Goal: Information Seeking & Learning: Learn about a topic

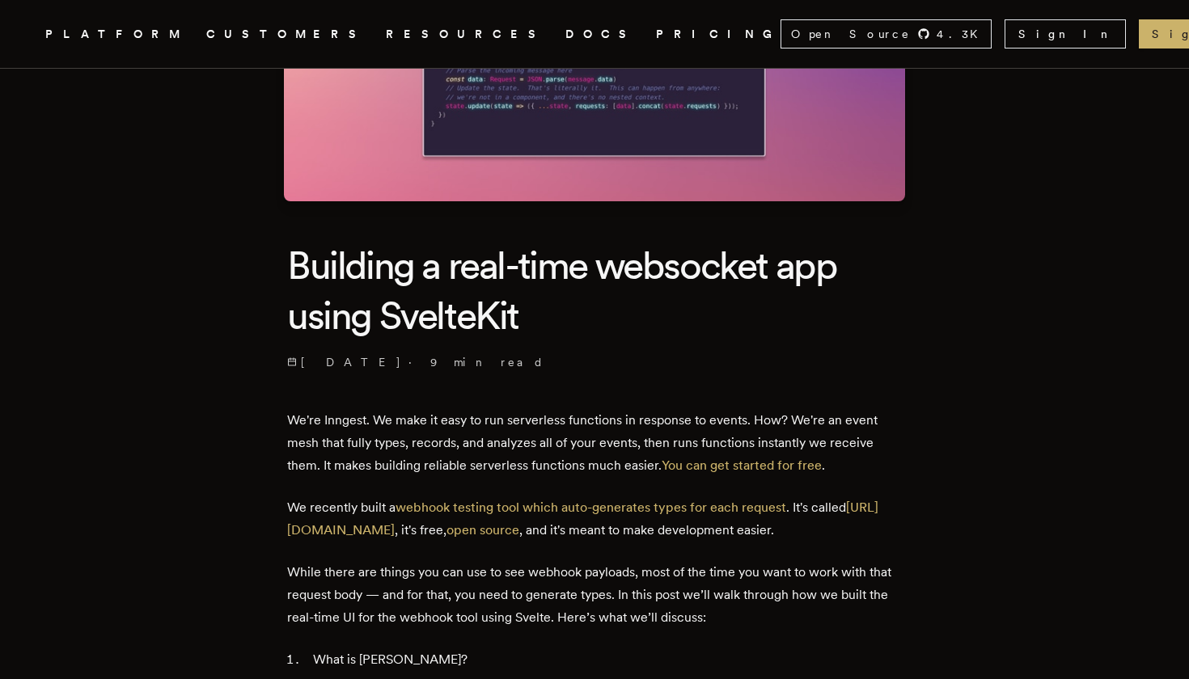
scroll to position [239, 0]
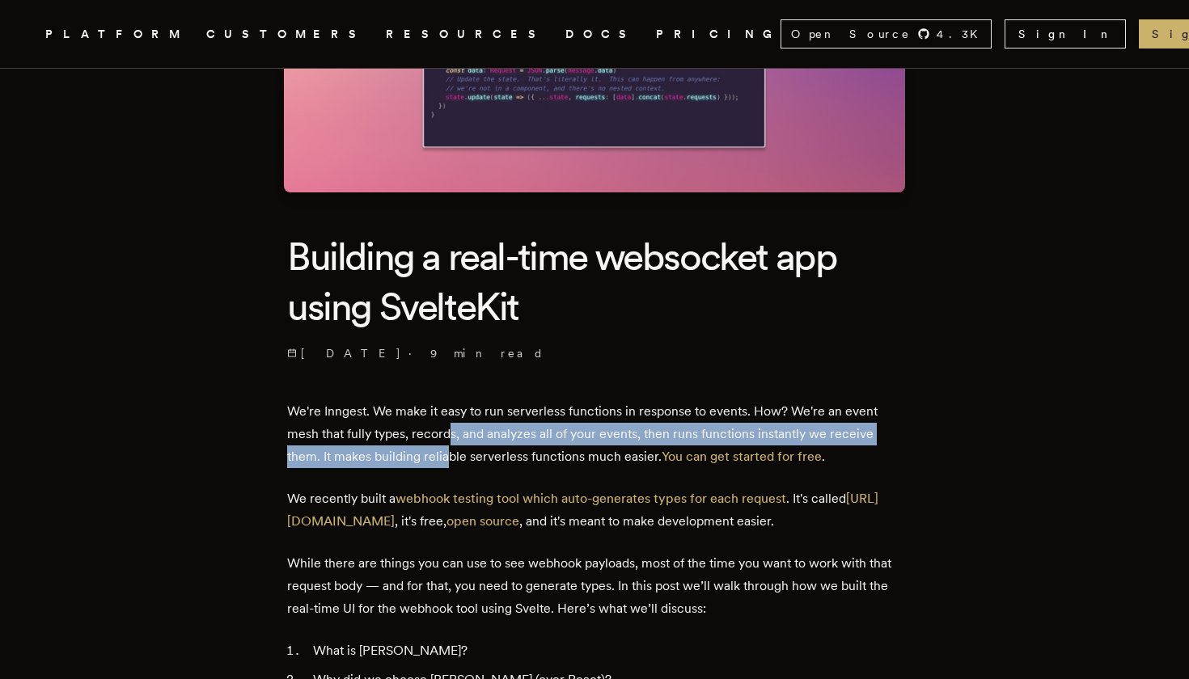
drag, startPoint x: 455, startPoint y: 426, endPoint x: 454, endPoint y: 451, distance: 25.1
click at [454, 451] on p "We're Inngest. We make it easy to run serverless functions in response to event…" at bounding box center [594, 434] width 615 height 68
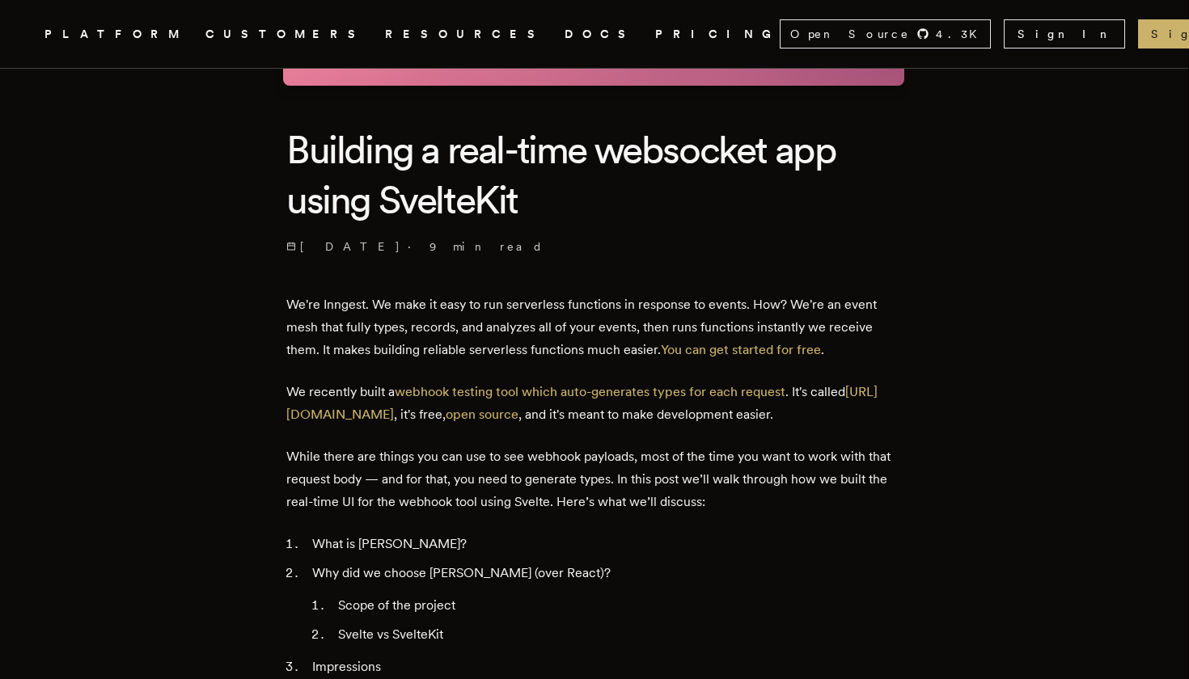
scroll to position [345, 0]
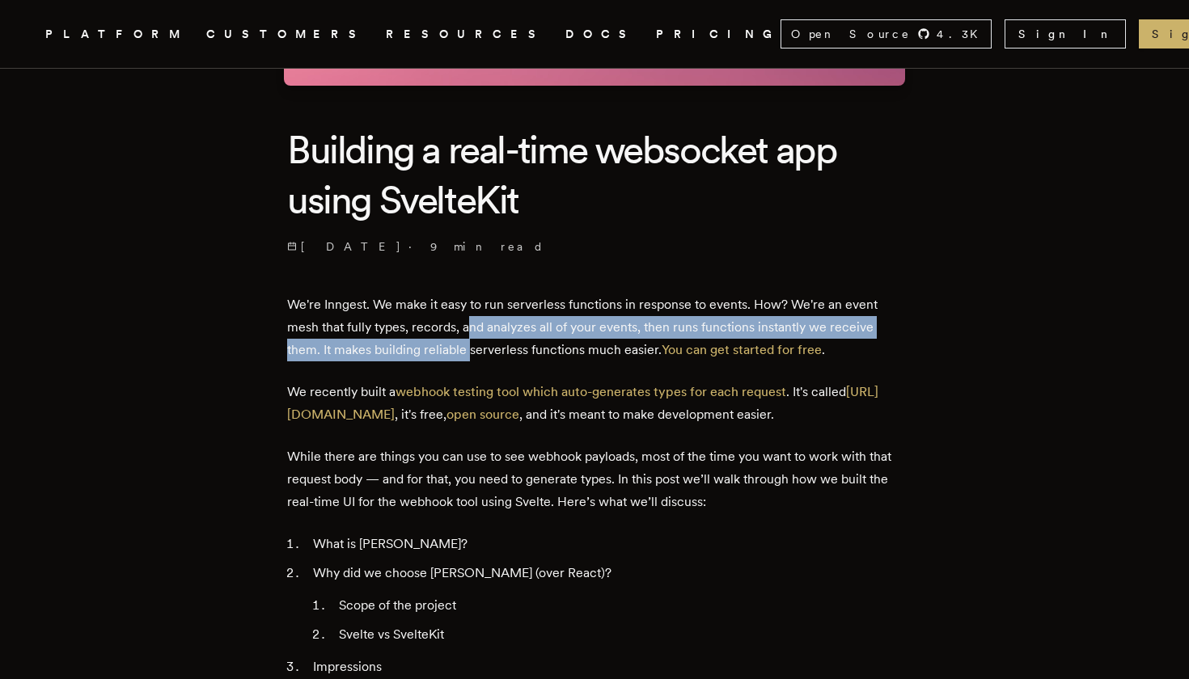
drag, startPoint x: 475, startPoint y: 311, endPoint x: 475, endPoint y: 346, distance: 34.8
click at [475, 346] on p "We're Inngest. We make it easy to run serverless functions in response to event…" at bounding box center [594, 328] width 615 height 68
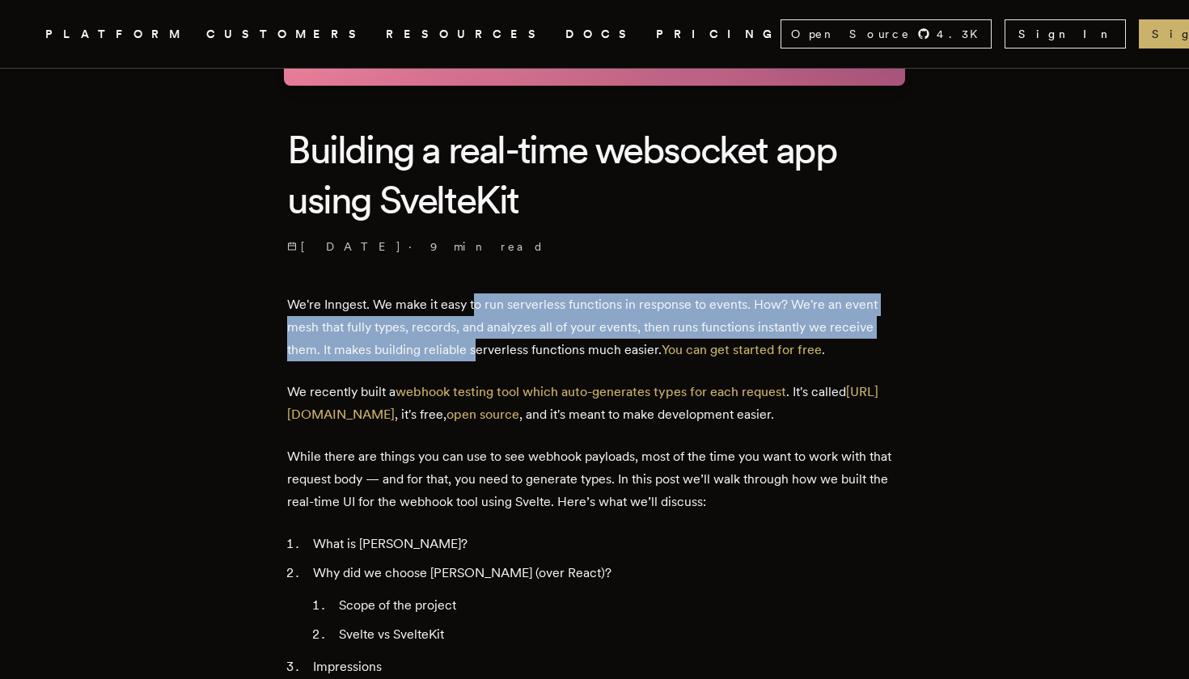
drag, startPoint x: 483, startPoint y: 301, endPoint x: 479, endPoint y: 340, distance: 39.0
click at [479, 340] on p "We're Inngest. We make it easy to run serverless functions in response to event…" at bounding box center [594, 328] width 615 height 68
drag, startPoint x: 479, startPoint y: 340, endPoint x: 481, endPoint y: 306, distance: 34.0
click at [481, 306] on p "We're Inngest. We make it easy to run serverless functions in response to event…" at bounding box center [594, 328] width 615 height 68
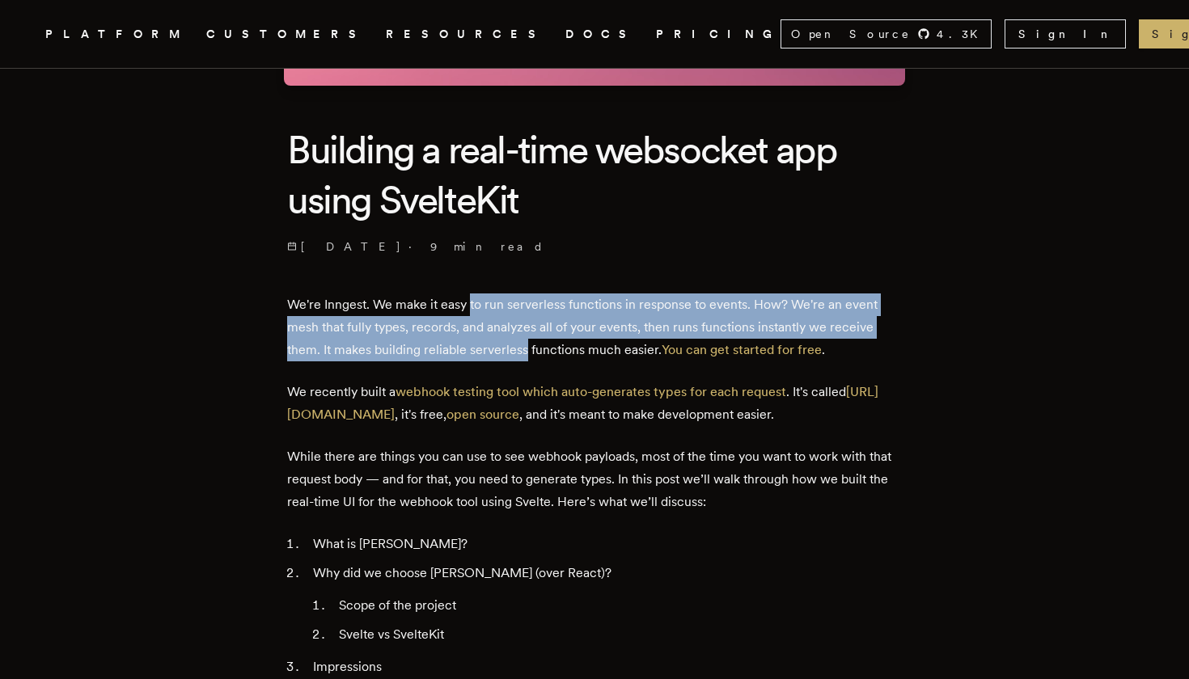
click at [481, 306] on p "We're Inngest. We make it easy to run serverless functions in response to event…" at bounding box center [594, 328] width 615 height 68
drag, startPoint x: 481, startPoint y: 306, endPoint x: 461, endPoint y: 354, distance: 52.6
click at [461, 354] on p "We're Inngest. We make it easy to run serverless functions in response to event…" at bounding box center [594, 328] width 615 height 68
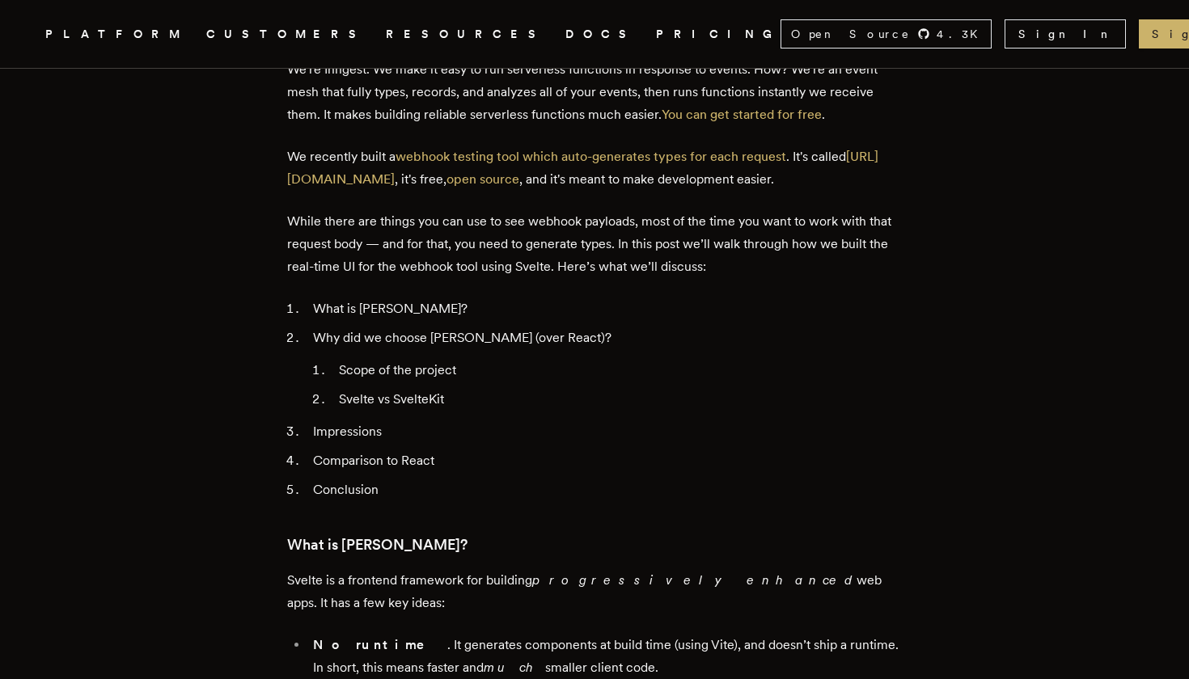
scroll to position [579, 0]
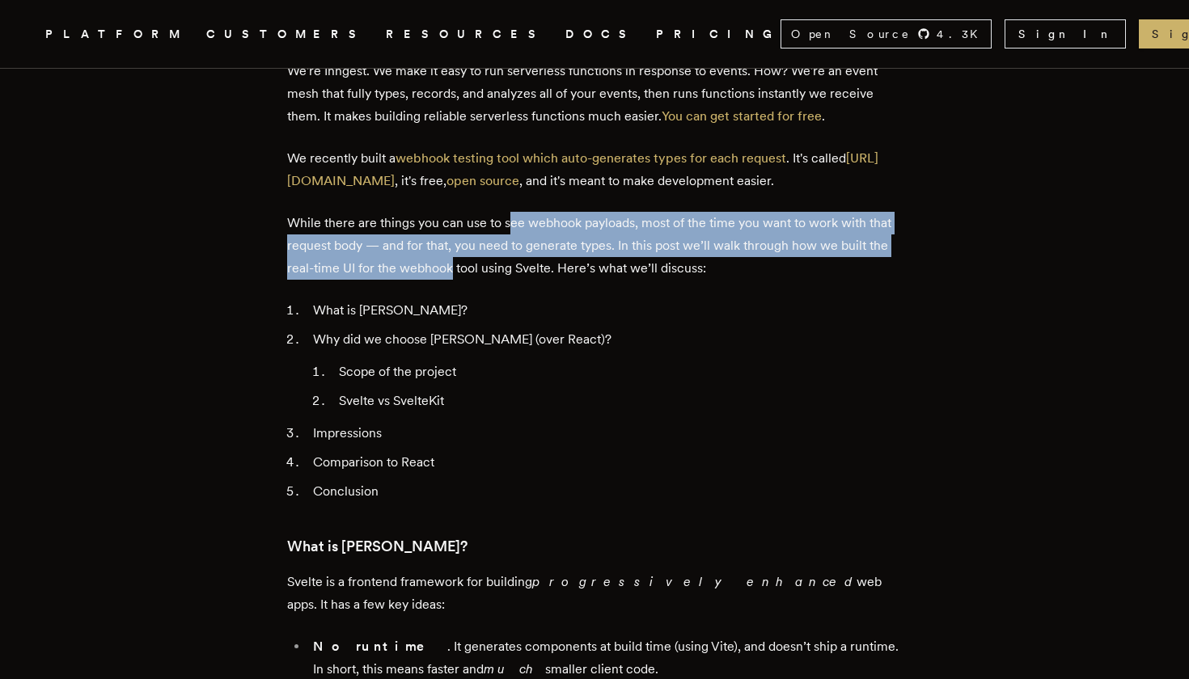
drag, startPoint x: 515, startPoint y: 221, endPoint x: 505, endPoint y: 267, distance: 47.1
click at [505, 267] on p "While there are things you can use to see webhook payloads, most of the time yo…" at bounding box center [594, 246] width 615 height 68
drag, startPoint x: 505, startPoint y: 267, endPoint x: 508, endPoint y: 222, distance: 44.5
click at [508, 222] on p "While there are things you can use to see webhook payloads, most of the time yo…" at bounding box center [594, 246] width 615 height 68
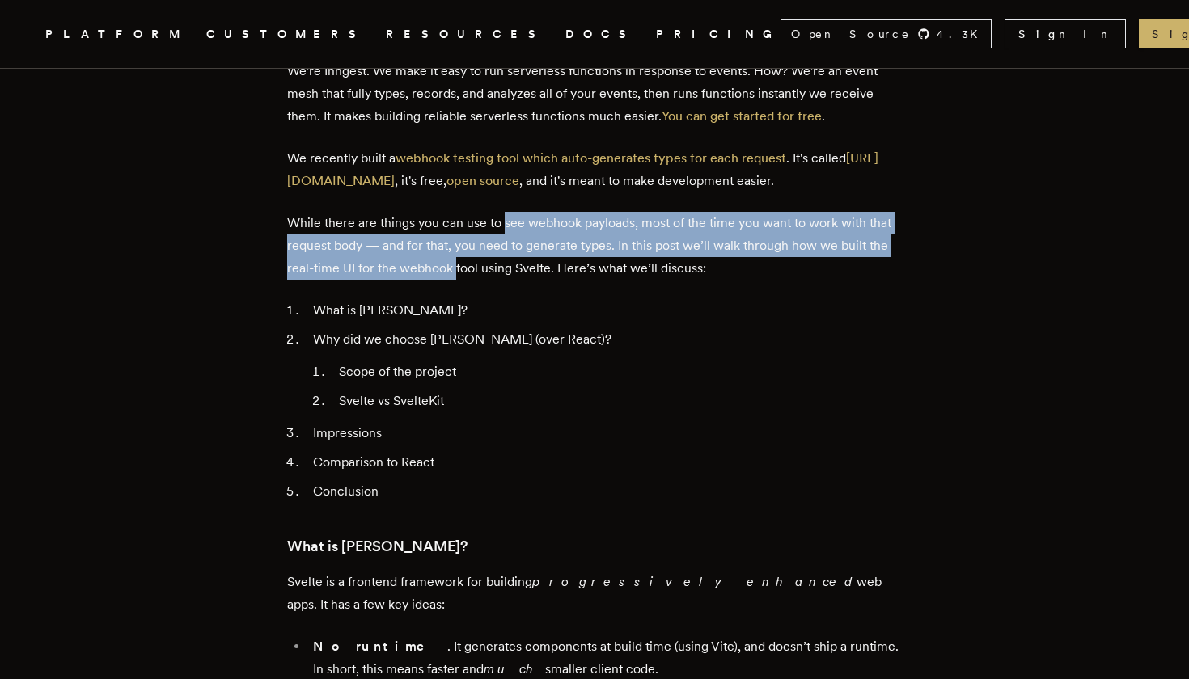
click at [508, 222] on p "While there are things you can use to see webhook payloads, most of the time yo…" at bounding box center [594, 246] width 615 height 68
drag, startPoint x: 508, startPoint y: 222, endPoint x: 497, endPoint y: 268, distance: 47.3
click at [497, 268] on p "While there are things you can use to see webhook payloads, most of the time yo…" at bounding box center [594, 246] width 615 height 68
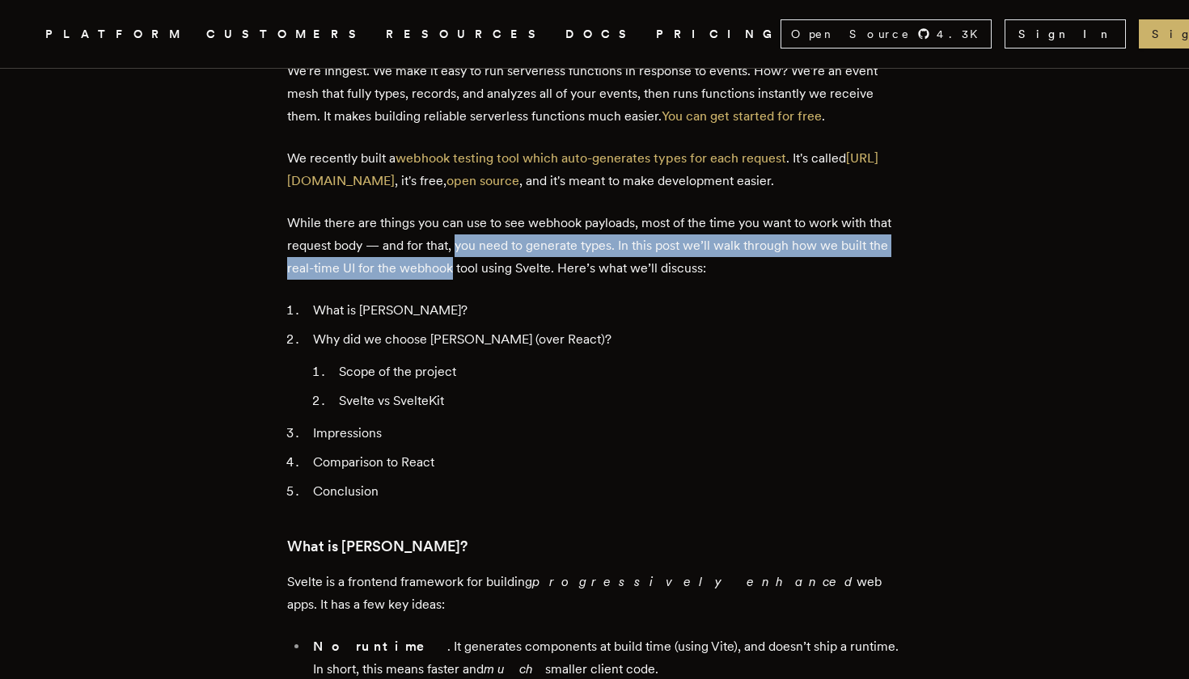
drag, startPoint x: 497, startPoint y: 268, endPoint x: 497, endPoint y: 235, distance: 33.2
click at [497, 235] on p "While there are things you can use to see webhook payloads, most of the time yo…" at bounding box center [594, 246] width 615 height 68
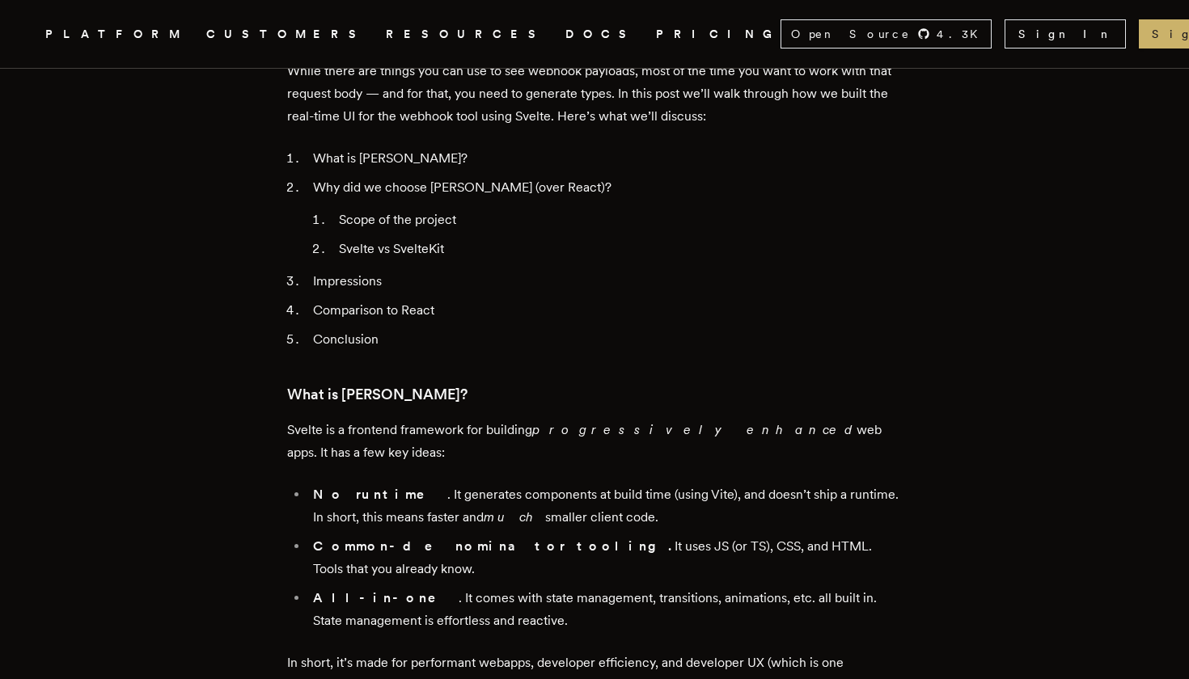
scroll to position [729, 0]
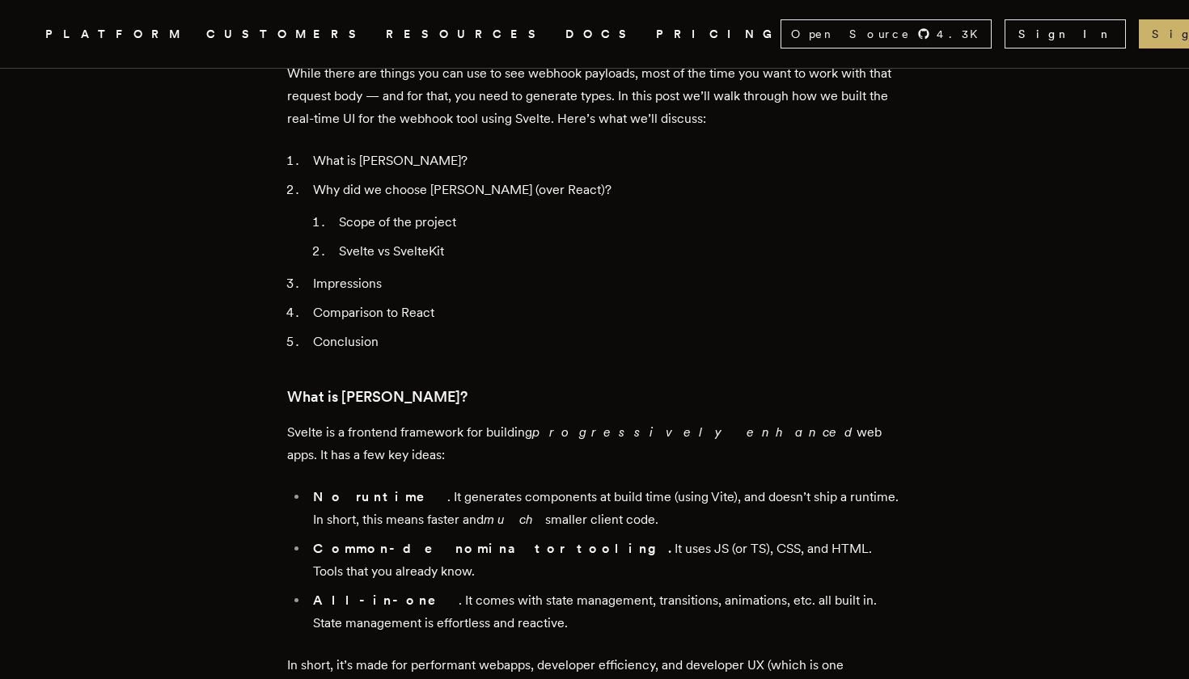
click at [344, 289] on li "Impressions" at bounding box center [605, 284] width 594 height 23
click at [353, 336] on li "Conclusion" at bounding box center [605, 342] width 594 height 23
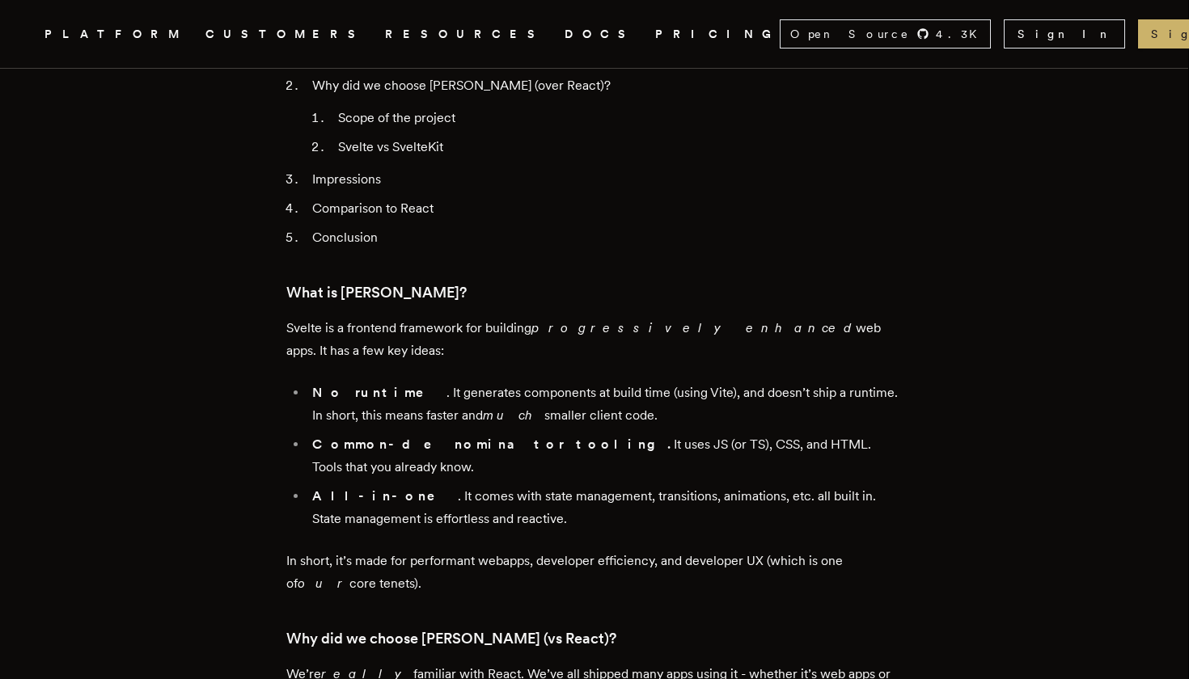
scroll to position [833, 0]
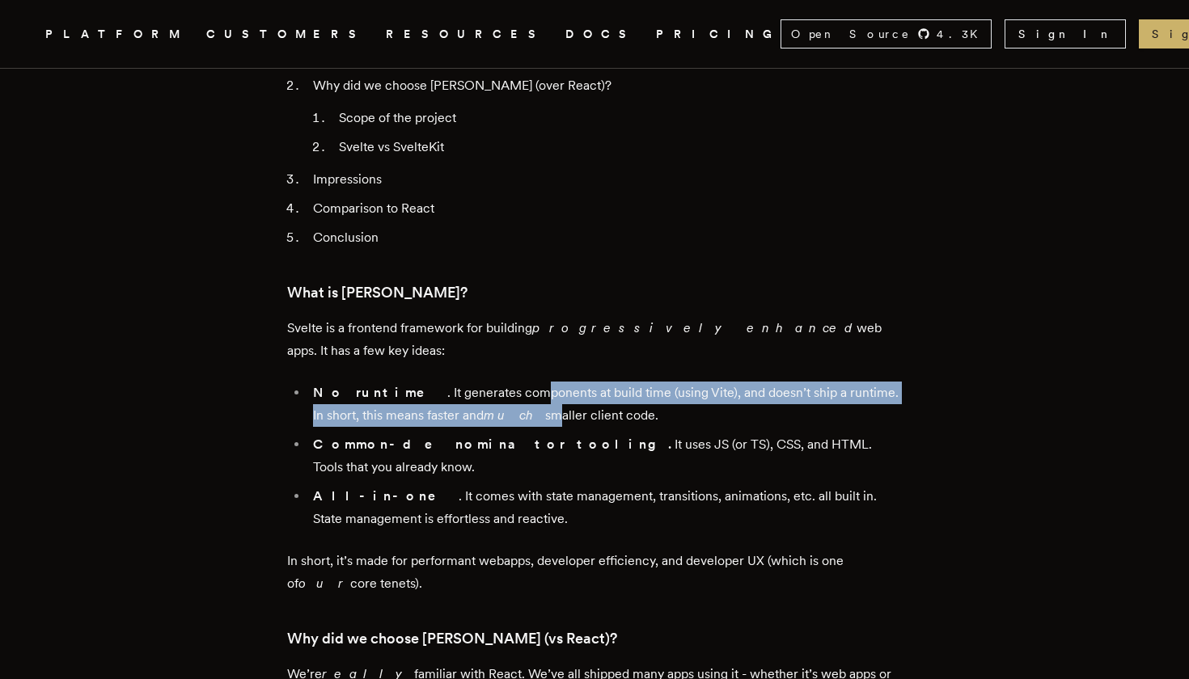
drag, startPoint x: 484, startPoint y: 365, endPoint x: 484, endPoint y: 391, distance: 25.9
click at [484, 391] on li "No runtime . It generates components at build time (using Vite), and doesn’t sh…" at bounding box center [605, 404] width 594 height 45
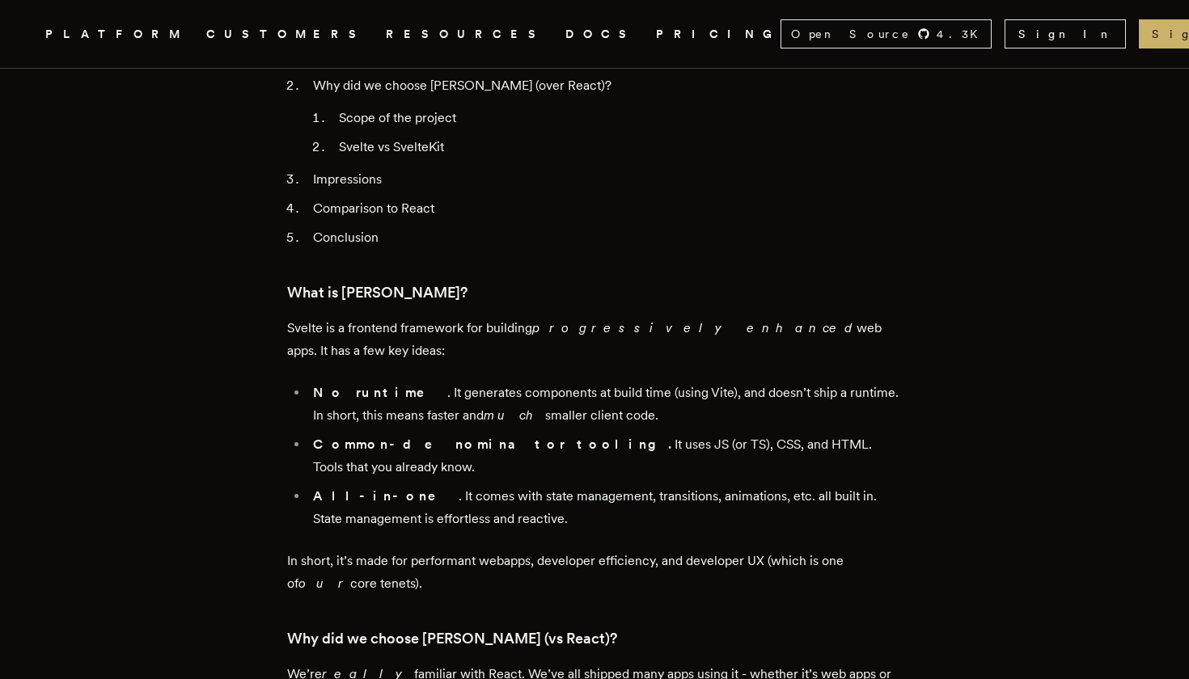
drag, startPoint x: 616, startPoint y: 381, endPoint x: 279, endPoint y: 370, distance: 337.4
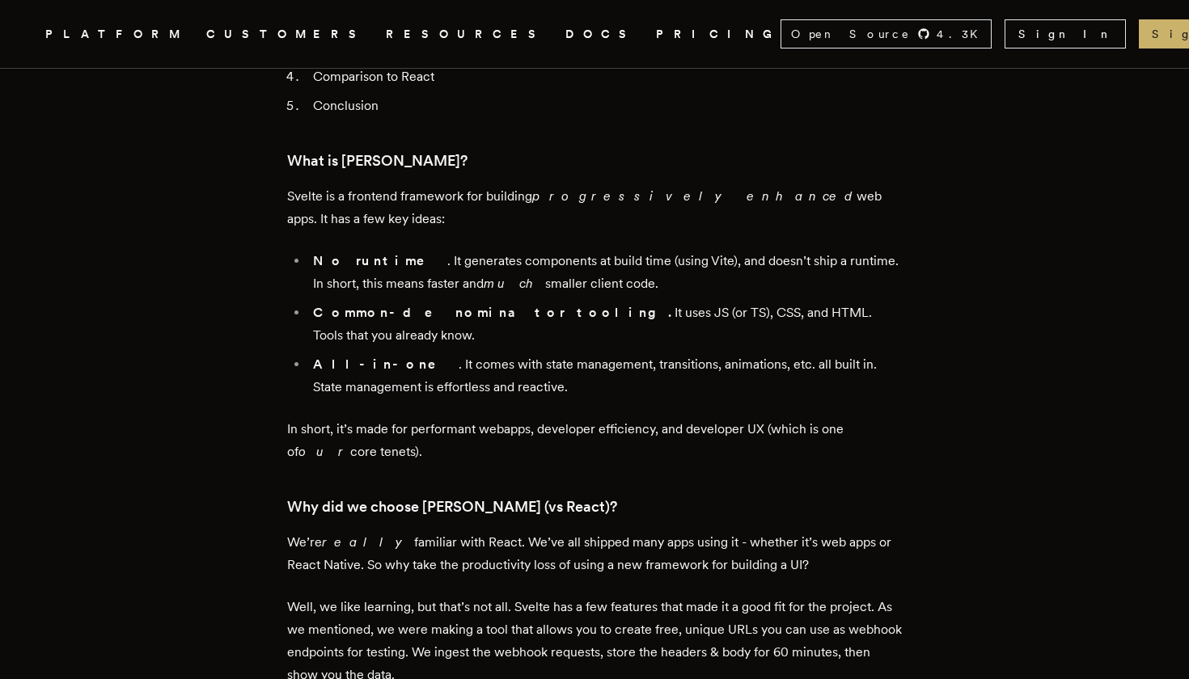
scroll to position [970, 0]
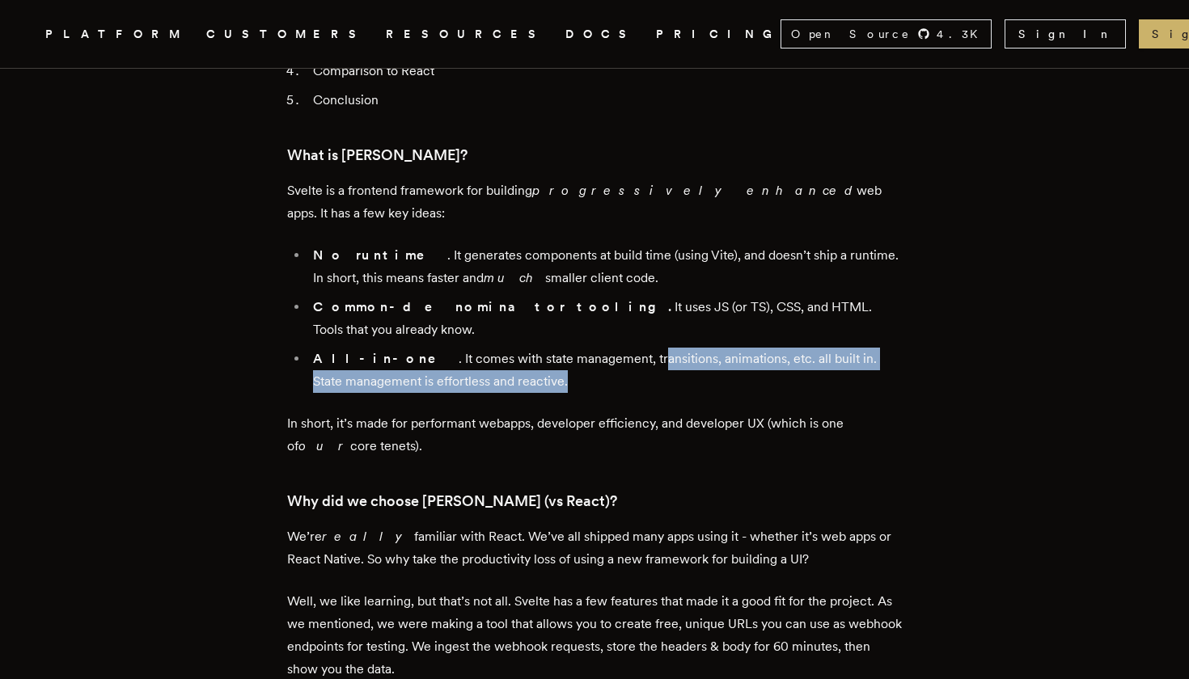
drag, startPoint x: 592, startPoint y: 343, endPoint x: 590, endPoint y: 308, distance: 34.8
click at [590, 348] on li "All-in-one . It comes with state management, transitions, animations, etc. all …" at bounding box center [605, 370] width 594 height 45
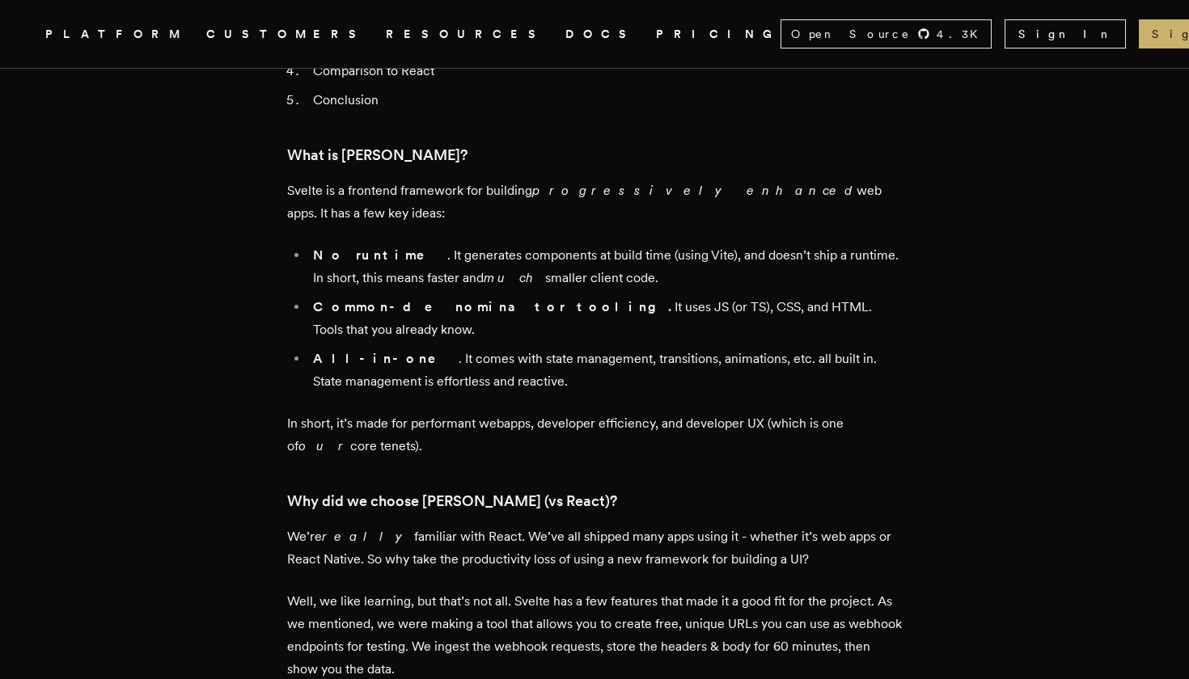
drag, startPoint x: 474, startPoint y: 394, endPoint x: 294, endPoint y: 377, distance: 181.1
click at [294, 412] on p "In short, it’s made for performant webapps, developer efficiency, and developer…" at bounding box center [594, 434] width 615 height 45
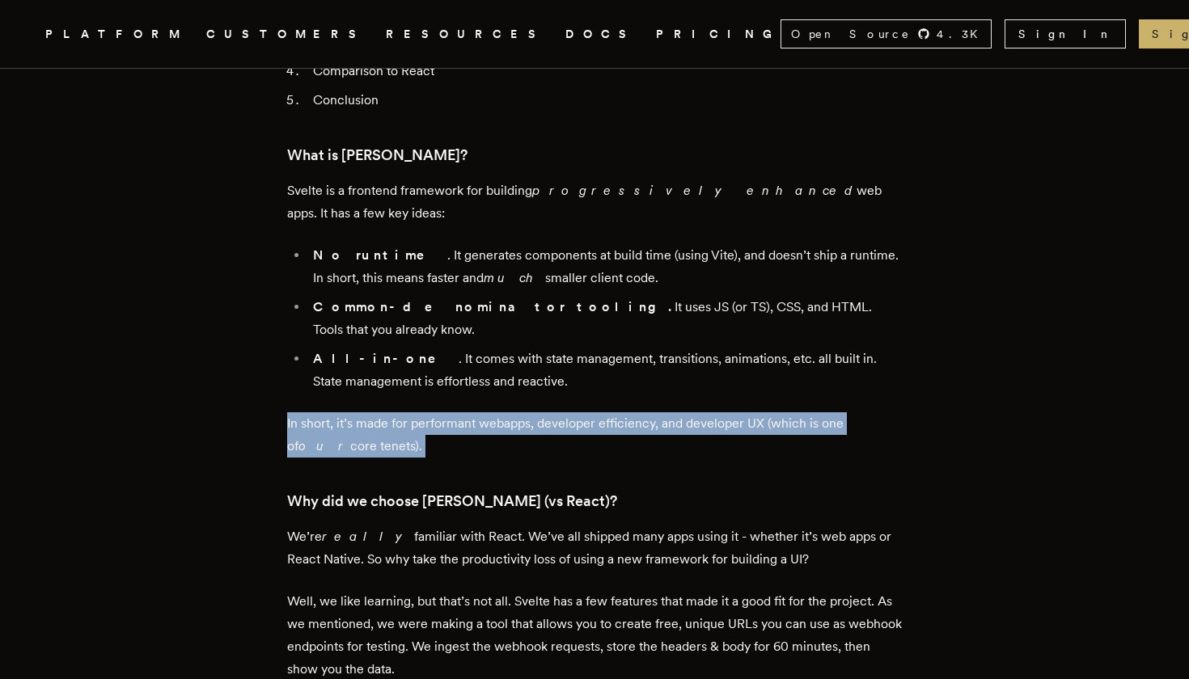
drag, startPoint x: 294, startPoint y: 377, endPoint x: 369, endPoint y: 393, distance: 76.9
click at [369, 412] on p "In short, it’s made for performant webapps, developer efficiency, and developer…" at bounding box center [594, 434] width 615 height 45
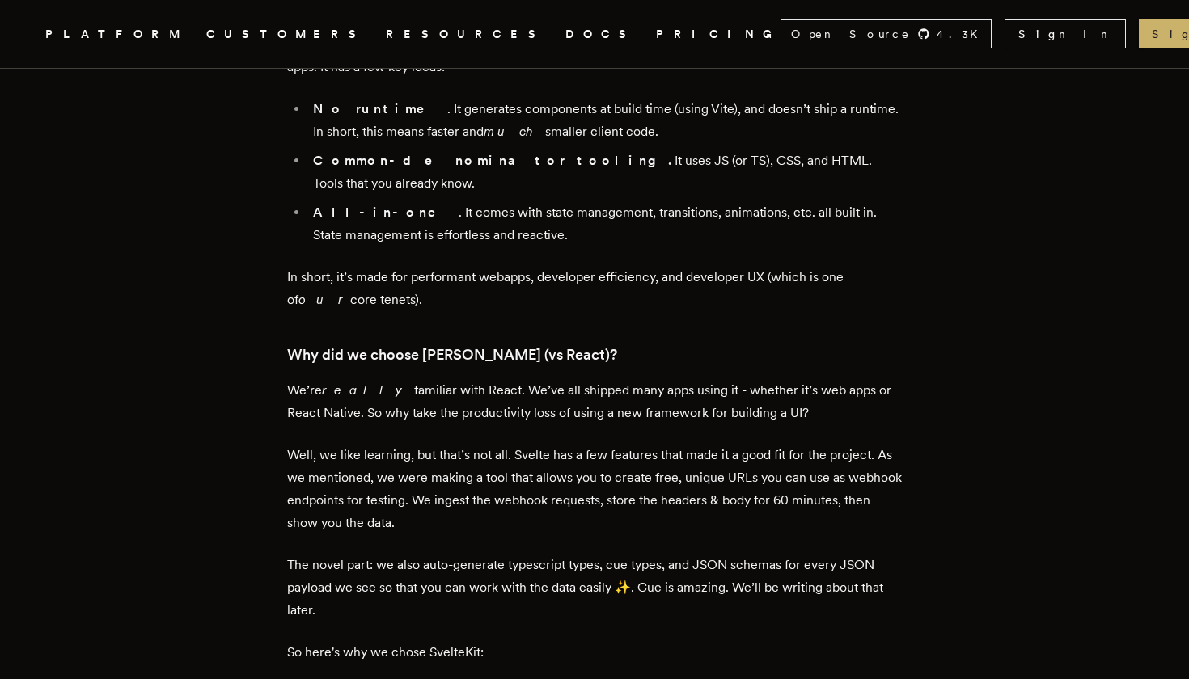
scroll to position [1118, 0]
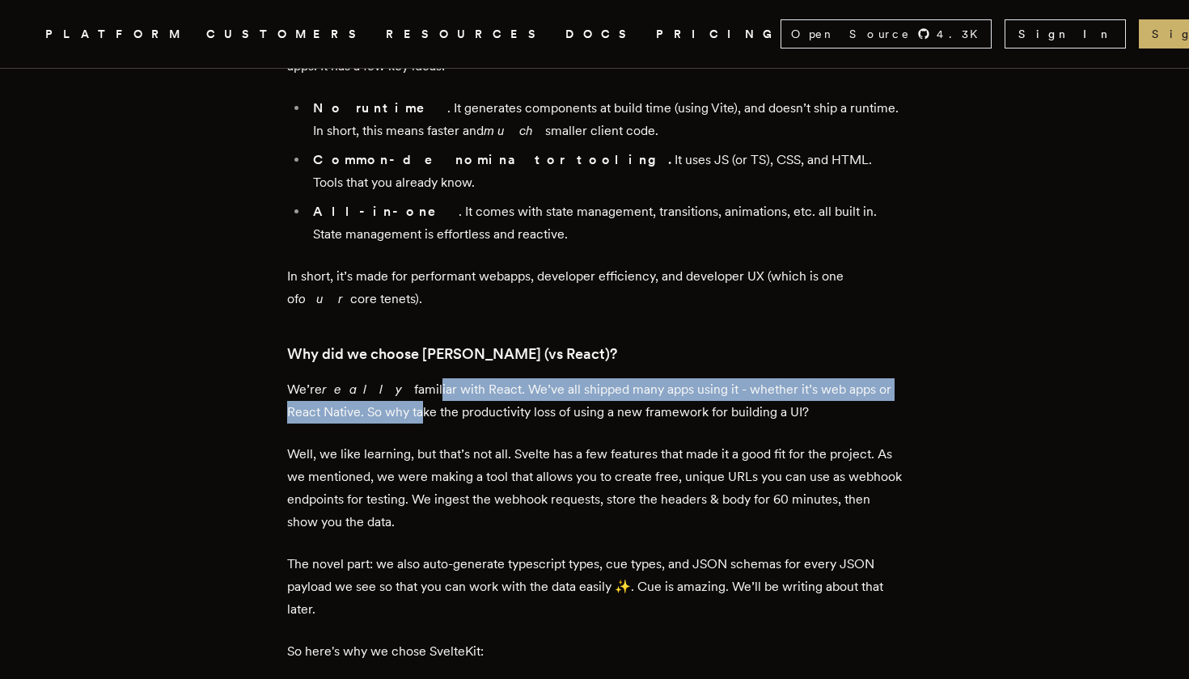
drag, startPoint x: 391, startPoint y: 340, endPoint x: 390, endPoint y: 353, distance: 12.2
click at [390, 378] on p "We’re really familiar with React. We’ve all shipped many apps using it - whethe…" at bounding box center [594, 400] width 615 height 45
drag, startPoint x: 390, startPoint y: 353, endPoint x: 390, endPoint y: 336, distance: 17.0
click at [390, 378] on p "We’re really familiar with React. We’ve all shipped many apps using it - whethe…" at bounding box center [594, 400] width 615 height 45
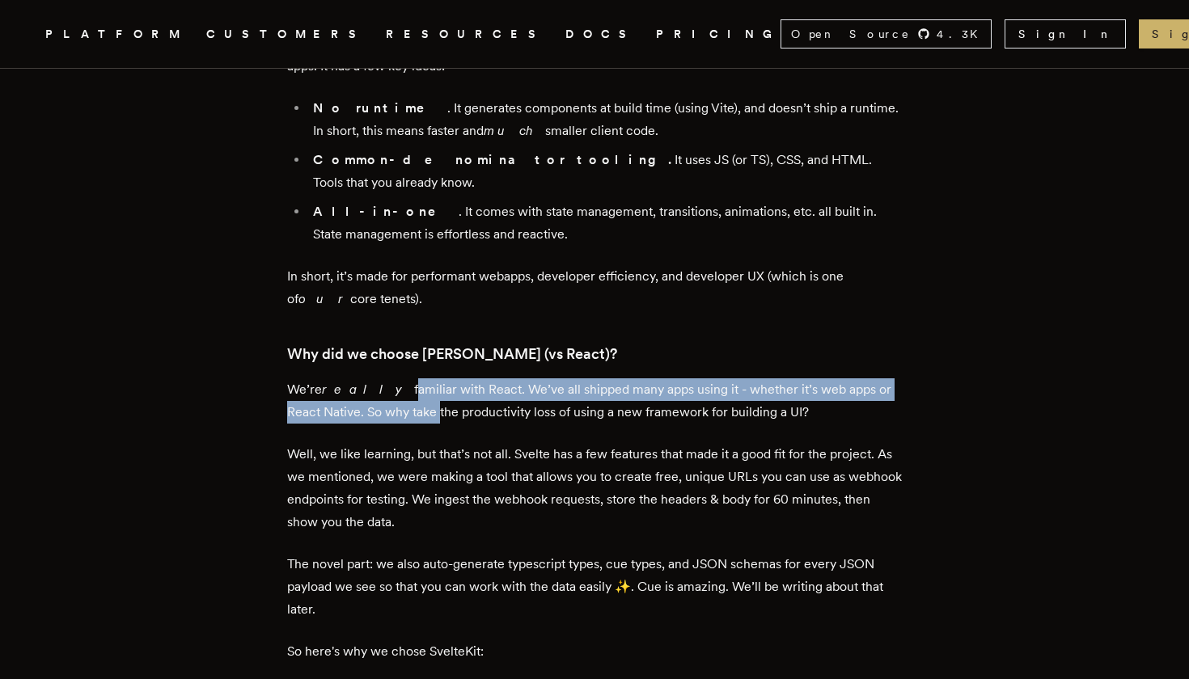
click at [390, 378] on p "We’re really familiar with React. We’ve all shipped many apps using it - whethe…" at bounding box center [594, 400] width 615 height 45
drag, startPoint x: 390, startPoint y: 336, endPoint x: 391, endPoint y: 359, distance: 23.5
click at [391, 378] on p "We’re really familiar with React. We’ve all shipped many apps using it - whethe…" at bounding box center [594, 400] width 615 height 45
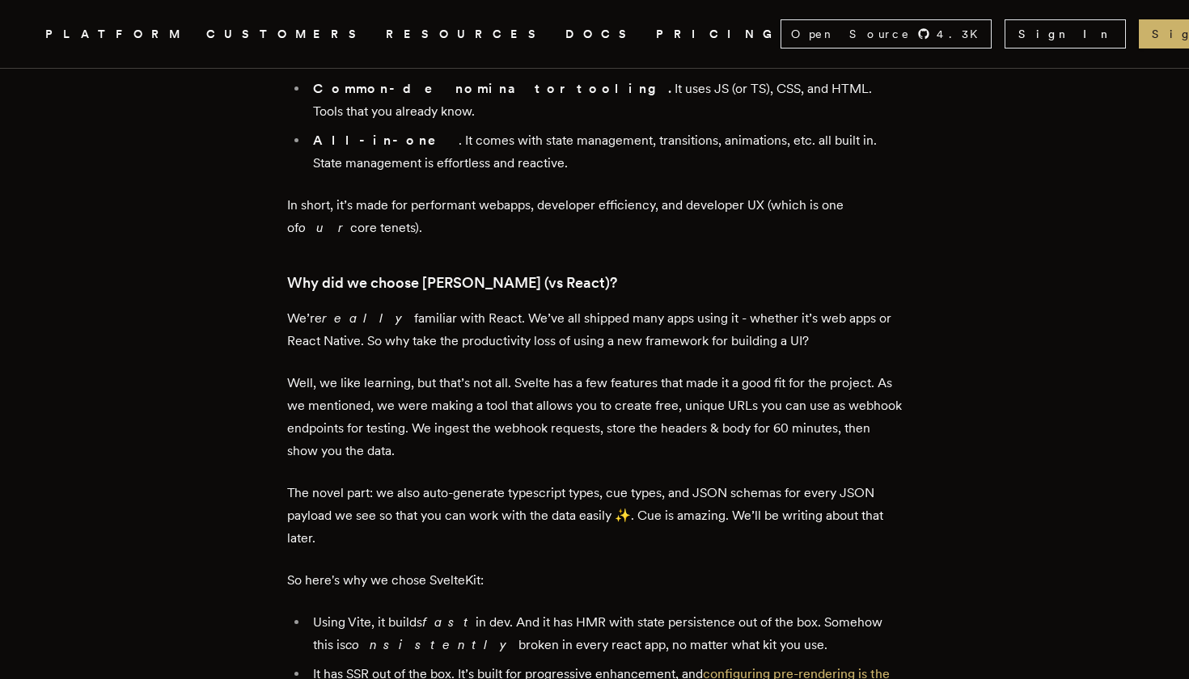
scroll to position [1191, 0]
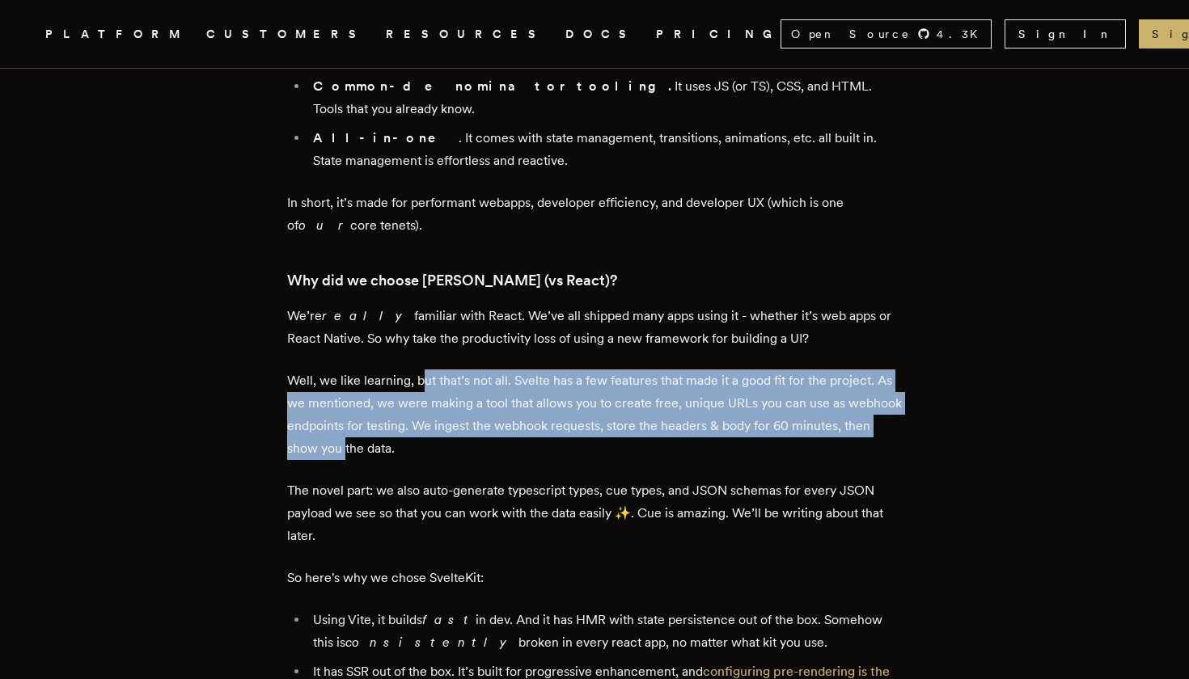
drag, startPoint x: 426, startPoint y: 333, endPoint x: 433, endPoint y: 389, distance: 56.2
click at [433, 389] on p "Well, we like learning, but that’s not all. Svelte has a few features that made…" at bounding box center [594, 415] width 615 height 91
drag, startPoint x: 433, startPoint y: 389, endPoint x: 418, endPoint y: 336, distance: 54.5
click at [418, 370] on p "Well, we like learning, but that’s not all. Svelte has a few features that made…" at bounding box center [594, 415] width 615 height 91
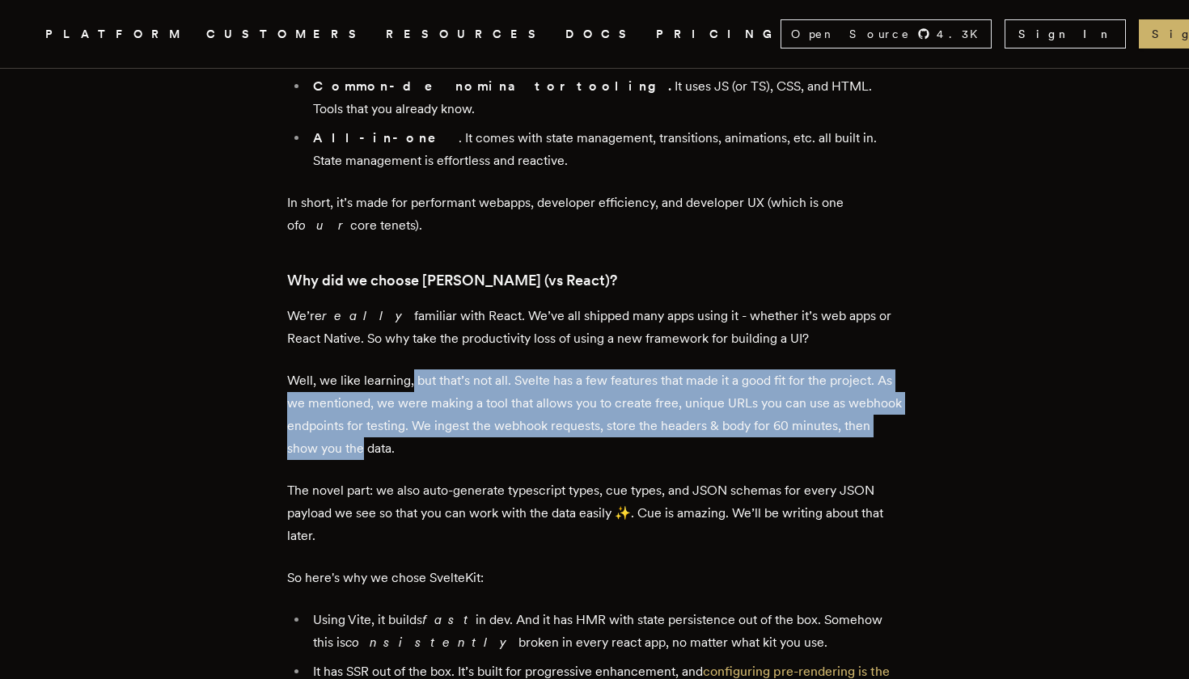
click at [418, 370] on p "Well, we like learning, but that’s not all. Svelte has a few features that made…" at bounding box center [594, 415] width 615 height 91
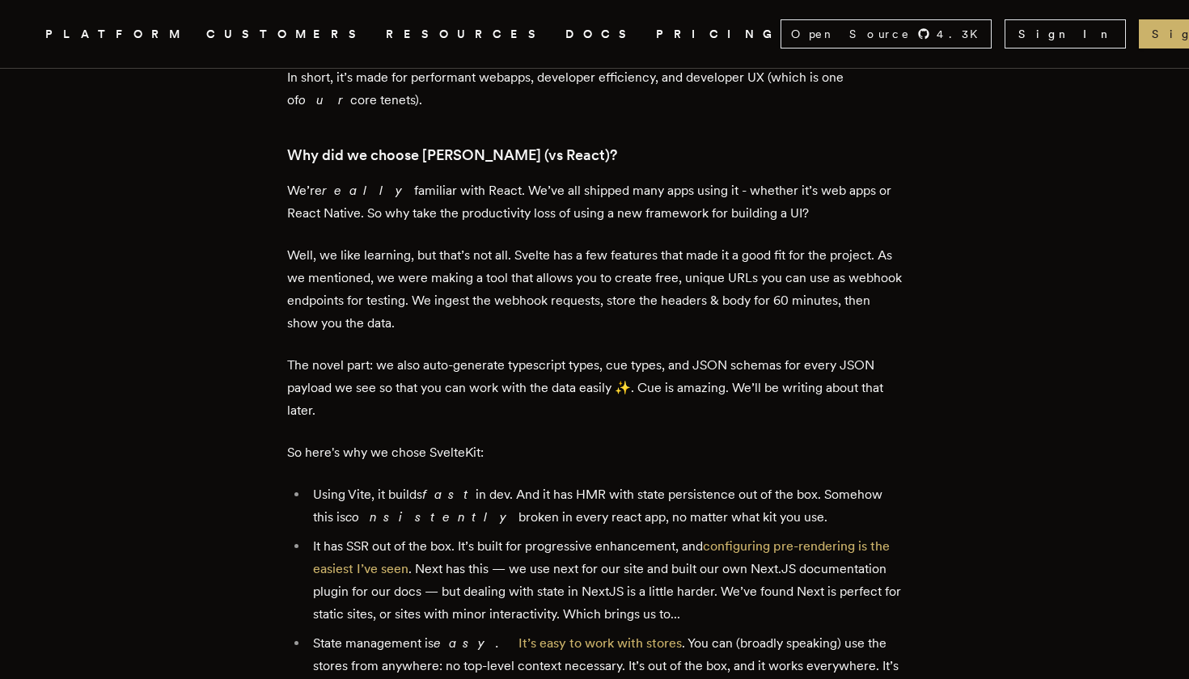
scroll to position [1335, 0]
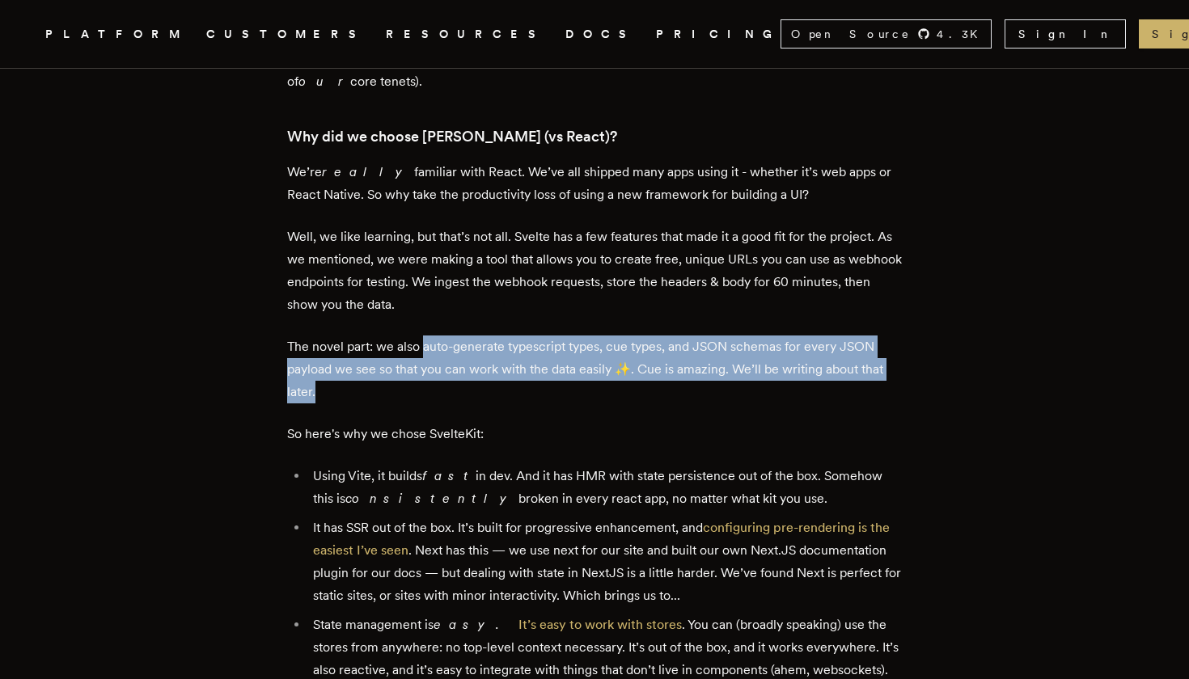
drag, startPoint x: 430, startPoint y: 307, endPoint x: 429, endPoint y: 337, distance: 29.9
click at [429, 338] on p "The novel part: we also auto-generate typescript types, cue types, and JSON sch…" at bounding box center [594, 370] width 615 height 68
click at [429, 337] on p "The novel part: we also auto-generate typescript types, cue types, and JSON sch…" at bounding box center [594, 370] width 615 height 68
drag, startPoint x: 429, startPoint y: 337, endPoint x: 429, endPoint y: 305, distance: 32.4
click at [429, 336] on p "The novel part: we also auto-generate typescript types, cue types, and JSON sch…" at bounding box center [594, 370] width 615 height 68
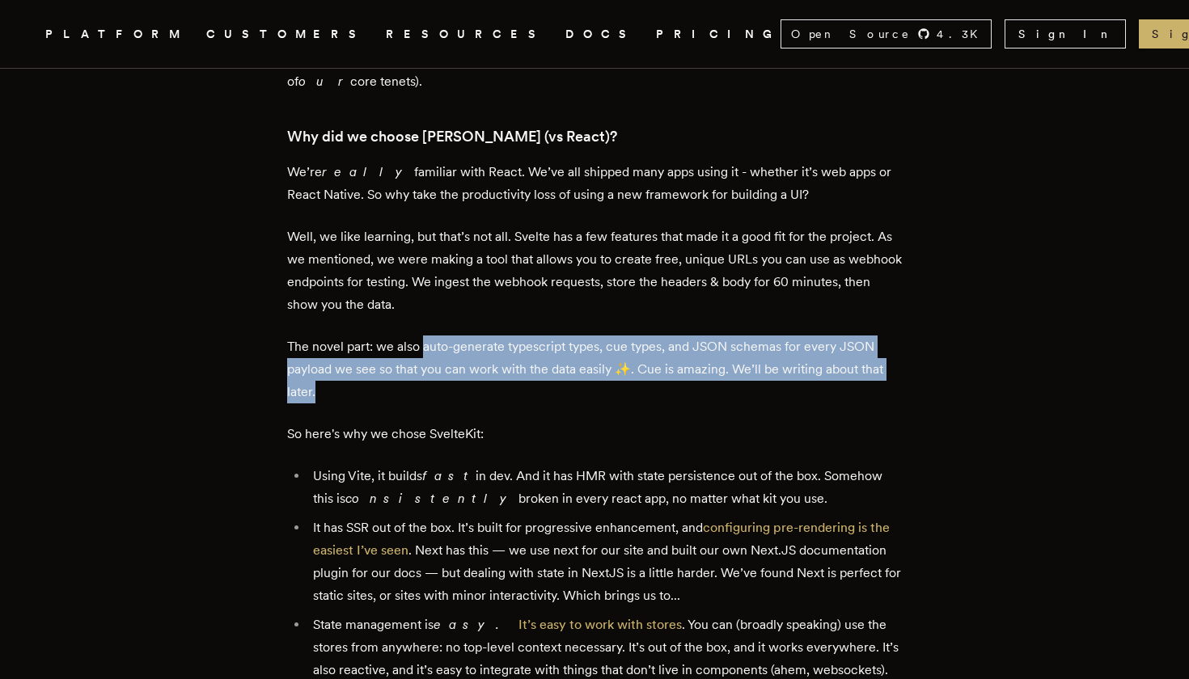
click at [429, 336] on p "The novel part: we also auto-generate typescript types, cue types, and JSON sch…" at bounding box center [594, 370] width 615 height 68
drag, startPoint x: 429, startPoint y: 305, endPoint x: 318, endPoint y: 347, distance: 118.5
click at [318, 347] on p "The novel part: we also auto-generate typescript types, cue types, and JSON sch…" at bounding box center [594, 370] width 615 height 68
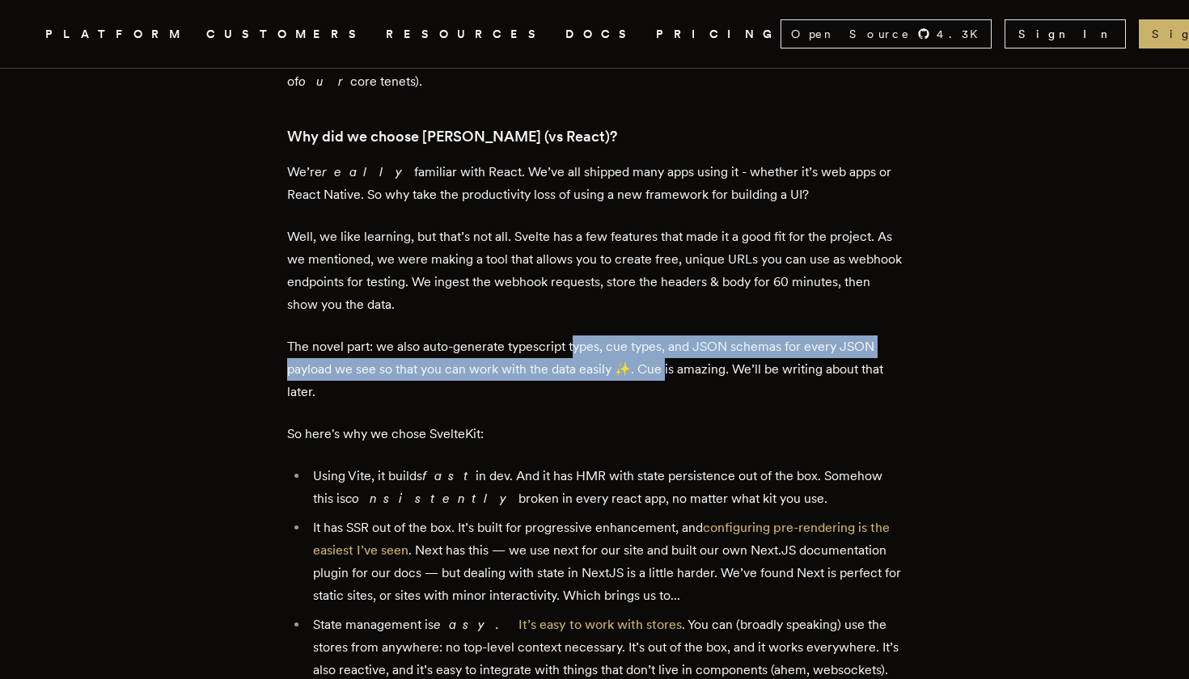
drag, startPoint x: 675, startPoint y: 315, endPoint x: 582, endPoint y: 305, distance: 93.5
click at [582, 336] on p "The novel part: we also auto-generate typescript types, cue types, and JSON sch…" at bounding box center [594, 370] width 615 height 68
drag, startPoint x: 582, startPoint y: 305, endPoint x: 530, endPoint y: 325, distance: 56.3
click at [530, 336] on p "The novel part: we also auto-generate typescript types, cue types, and JSON sch…" at bounding box center [594, 370] width 615 height 68
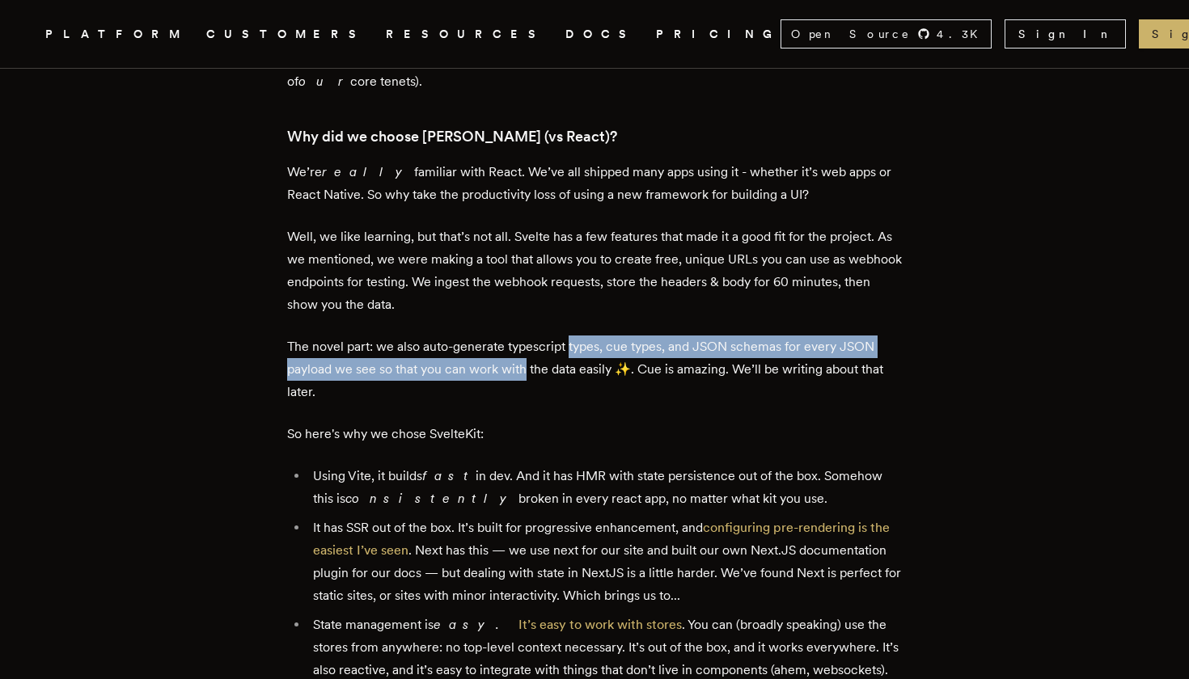
click at [530, 336] on p "The novel part: we also auto-generate typescript types, cue types, and JSON sch…" at bounding box center [594, 370] width 615 height 68
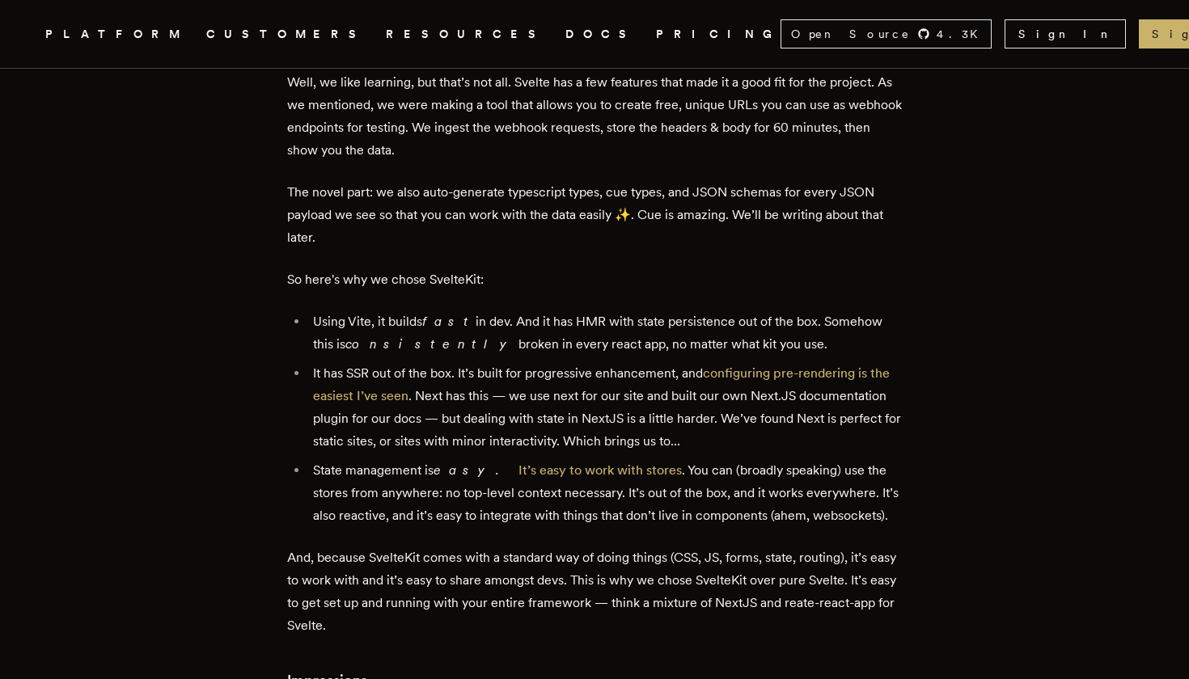
scroll to position [1491, 0]
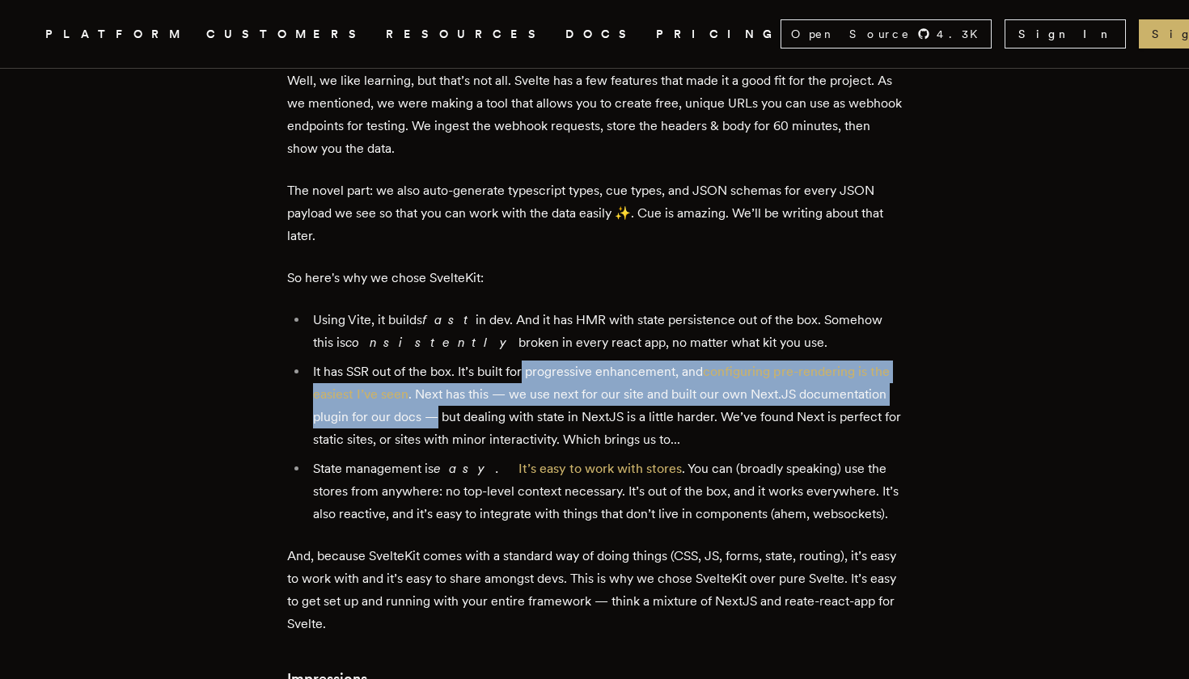
drag, startPoint x: 530, startPoint y: 325, endPoint x: 530, endPoint y: 362, distance: 37.2
click at [530, 362] on li "It has SSR out of the box. It’s built for progressive enhancement, and configur…" at bounding box center [605, 406] width 594 height 91
drag, startPoint x: 530, startPoint y: 362, endPoint x: 528, endPoint y: 327, distance: 35.6
click at [528, 361] on li "It has SSR out of the box. It’s built for progressive enhancement, and configur…" at bounding box center [605, 406] width 594 height 91
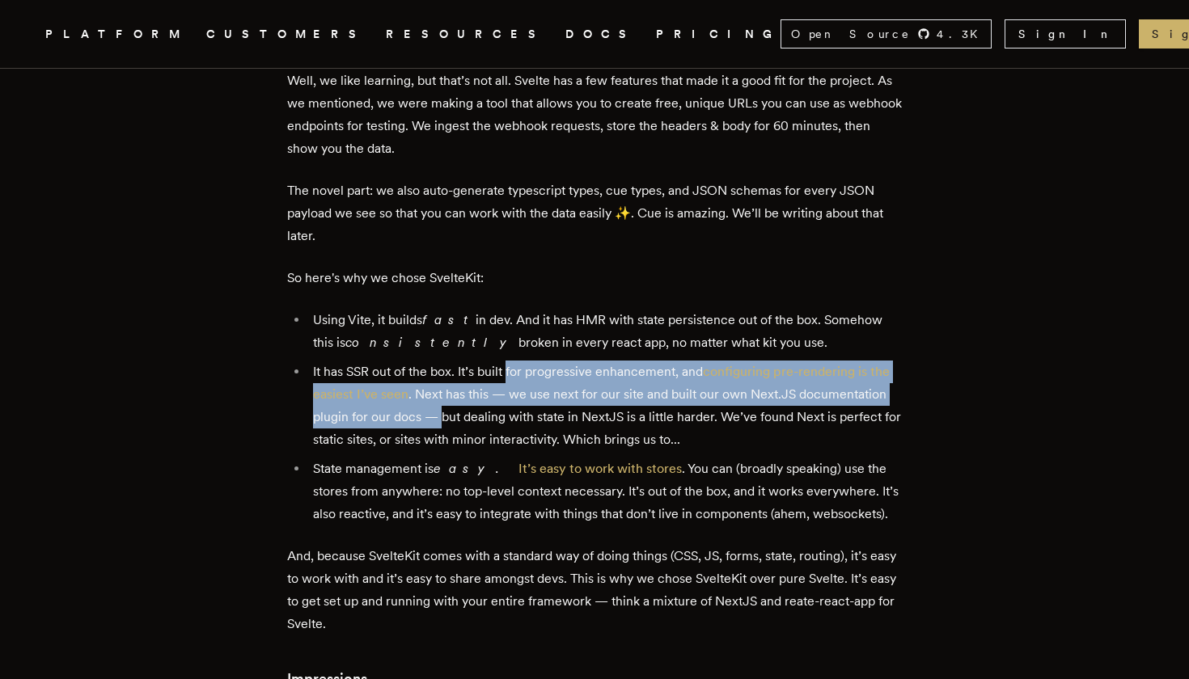
click at [528, 361] on li "It has SSR out of the box. It’s built for progressive enhancement, and configur…" at bounding box center [605, 406] width 594 height 91
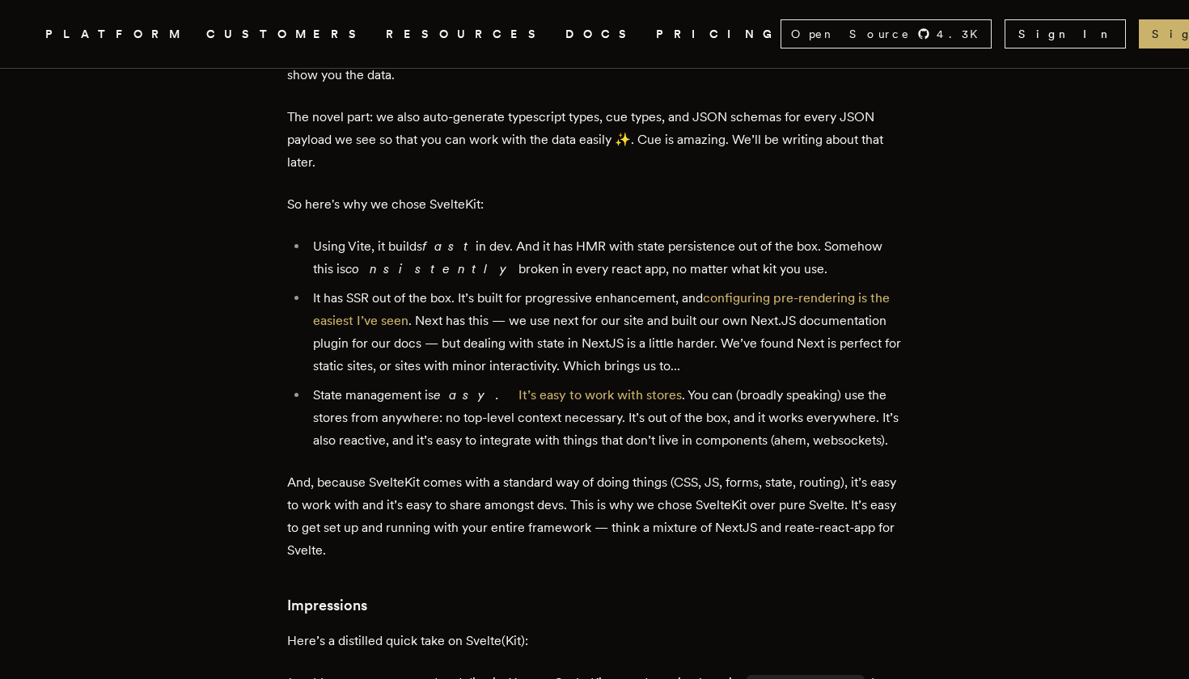
scroll to position [1566, 0]
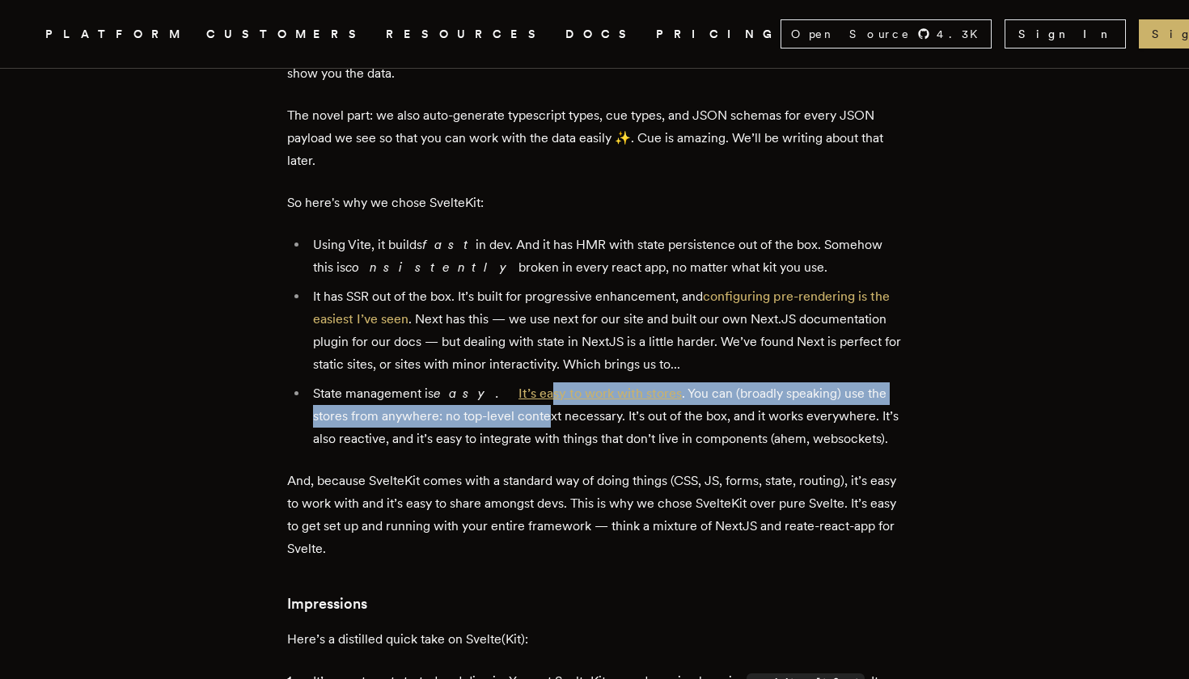
drag, startPoint x: 520, startPoint y: 367, endPoint x: 510, endPoint y: 348, distance: 21.7
click at [510, 382] on li "State management is easy. It’s easy to work with stores . You can (broadly spea…" at bounding box center [605, 416] width 594 height 68
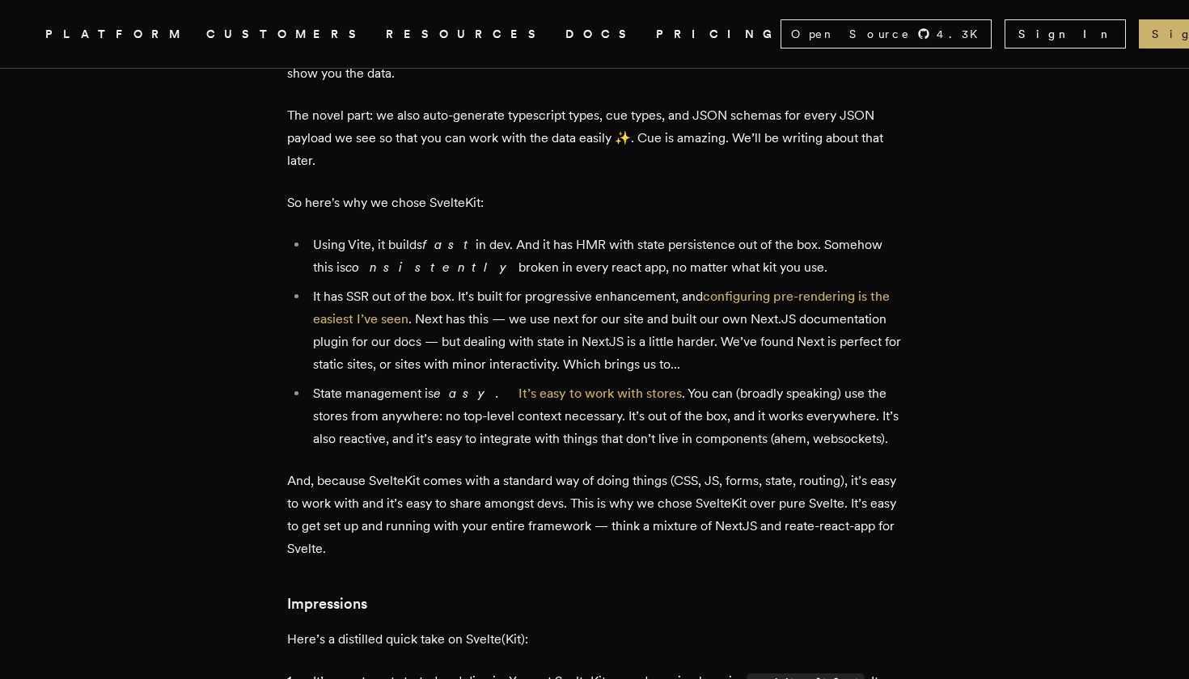
click at [513, 384] on li "State management is easy. It’s easy to work with stores . You can (broadly spea…" at bounding box center [605, 416] width 594 height 68
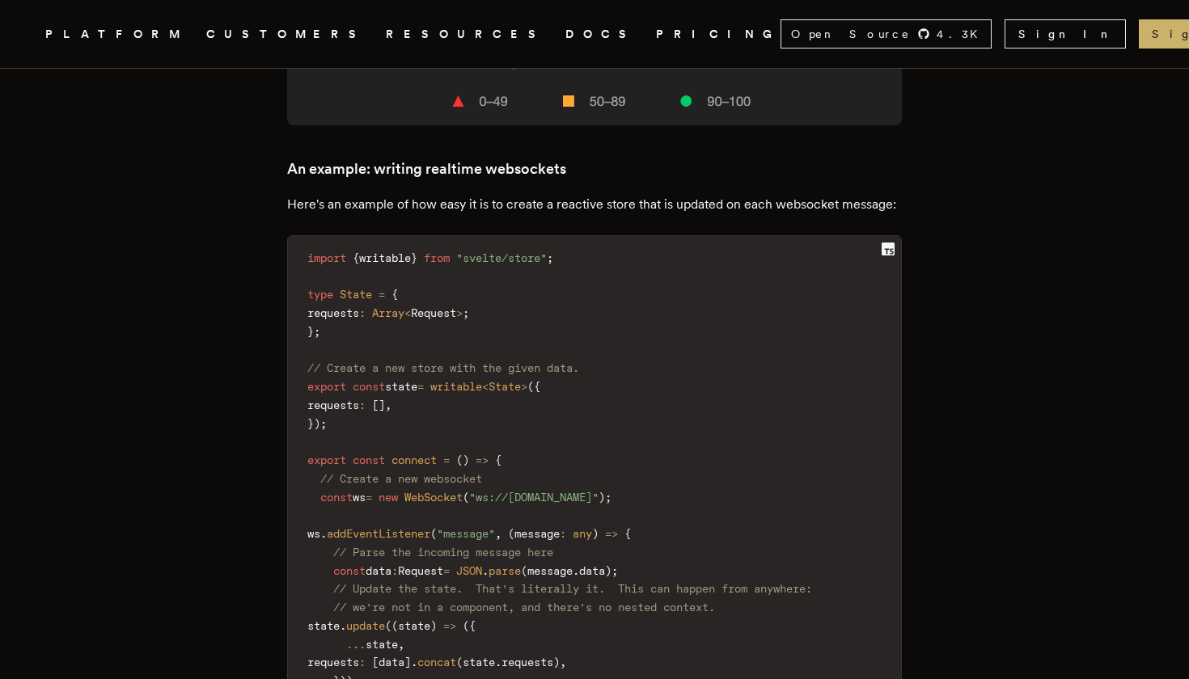
scroll to position [3530, 0]
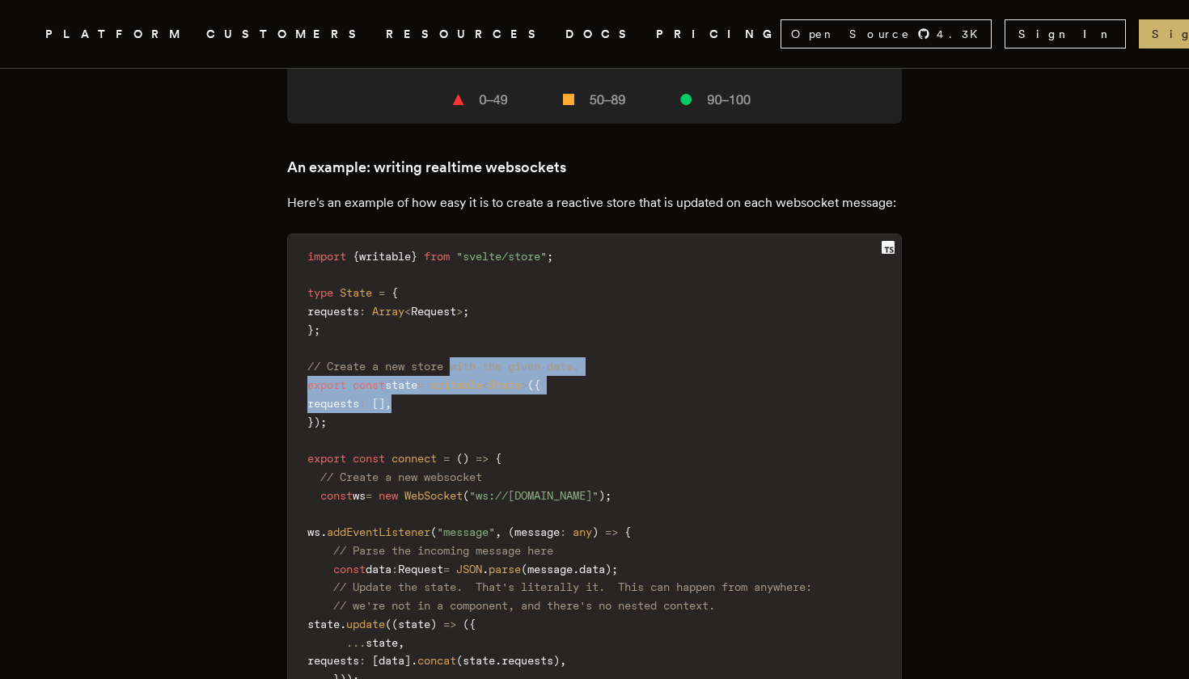
drag, startPoint x: 466, startPoint y: 342, endPoint x: 465, endPoint y: 309, distance: 33.2
click at [465, 309] on code "import { writable } from "svelte/store" ; type State = { requests : Array < Req…" at bounding box center [594, 486] width 613 height 485
click at [465, 360] on span "// Create a new store with the given data." at bounding box center [443, 366] width 272 height 13
drag, startPoint x: 447, startPoint y: 341, endPoint x: 450, endPoint y: 299, distance: 42.2
click at [450, 299] on code "import { writable } from "svelte/store" ; type State = { requests : Array < Req…" at bounding box center [594, 486] width 613 height 485
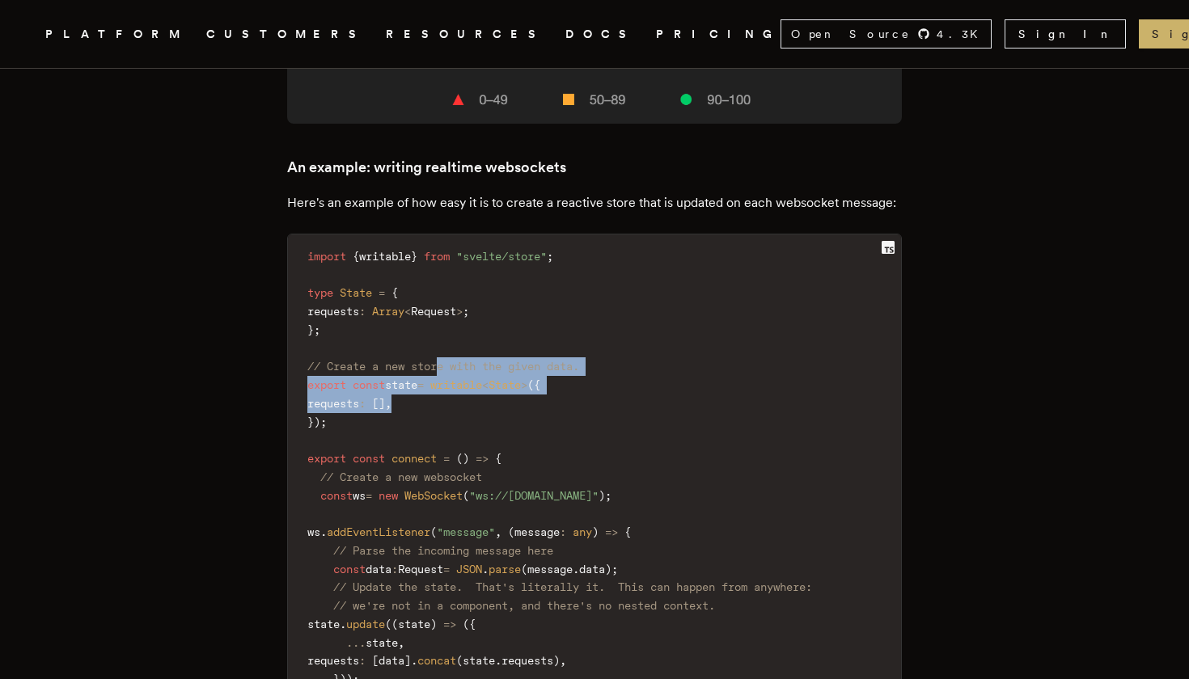
click at [450, 299] on code "import { writable } from "svelte/store" ; type State = { requests : Array < Req…" at bounding box center [594, 486] width 613 height 485
drag, startPoint x: 447, startPoint y: 303, endPoint x: 433, endPoint y: 351, distance: 49.9
click at [433, 351] on code "import { writable } from "svelte/store" ; type State = { requests : Array < Req…" at bounding box center [594, 486] width 613 height 485
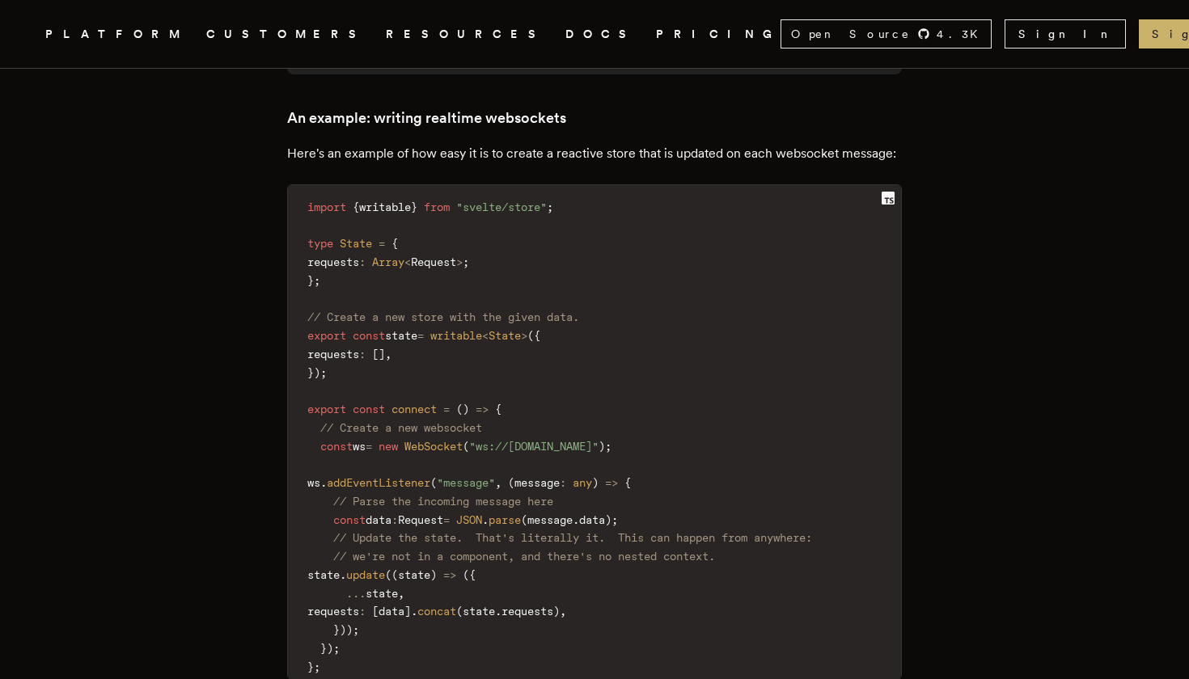
scroll to position [3581, 0]
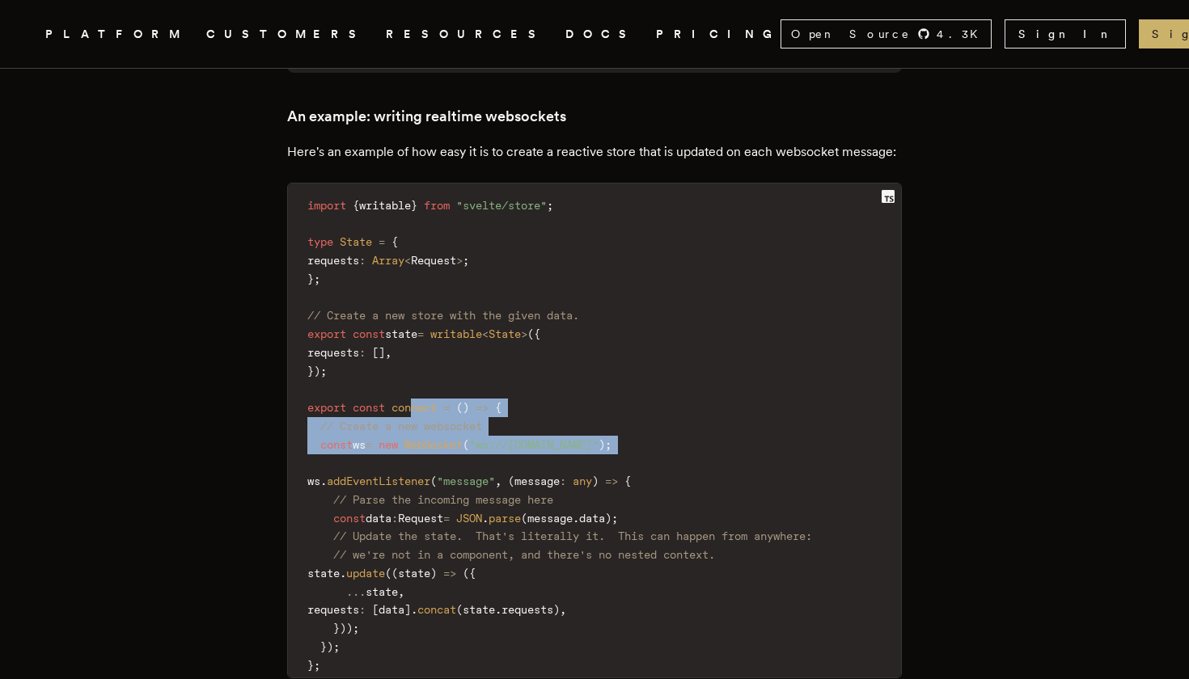
drag, startPoint x: 425, startPoint y: 342, endPoint x: 418, endPoint y: 394, distance: 52.3
click at [418, 394] on code "import { writable } from "svelte/store" ; type State = { requests : Array < Req…" at bounding box center [594, 435] width 613 height 485
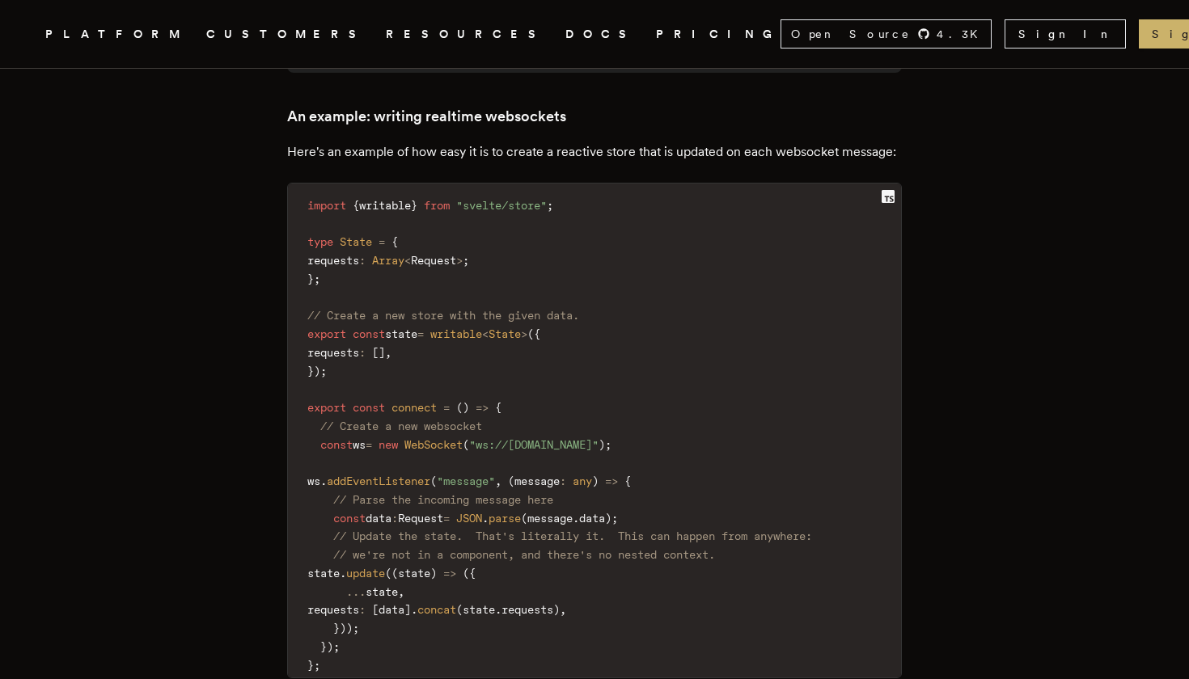
click at [417, 393] on code "import { writable } from "svelte/store" ; type State = { requests : Array < Req…" at bounding box center [594, 435] width 613 height 485
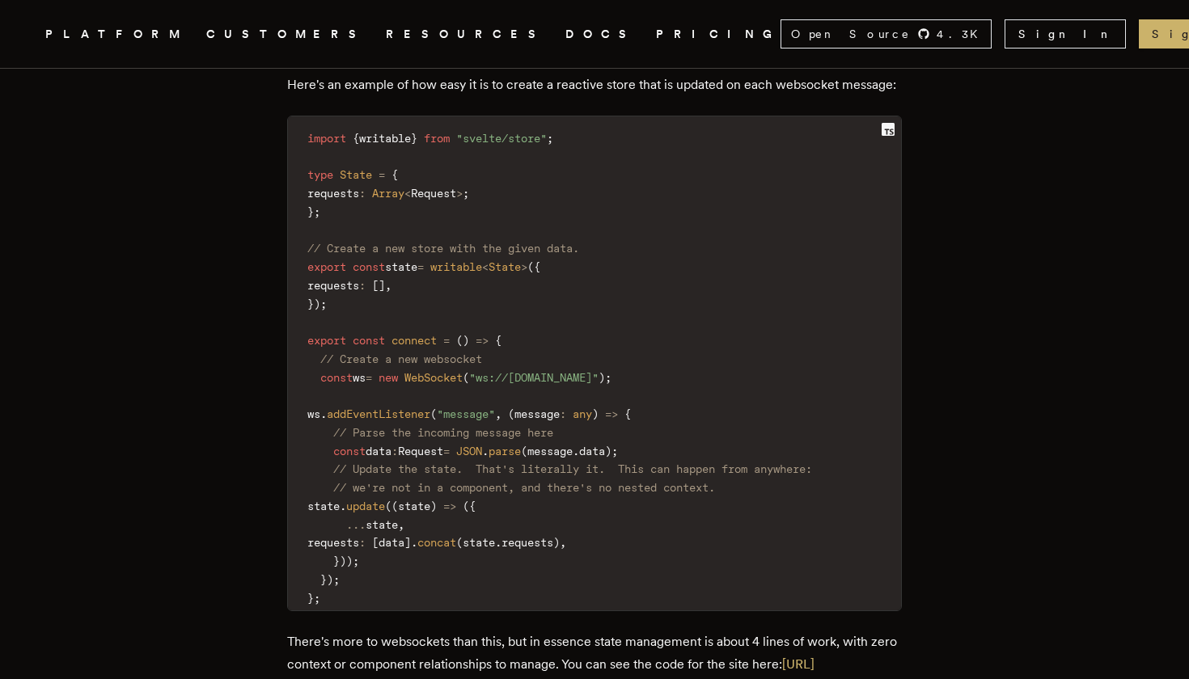
scroll to position [3653, 0]
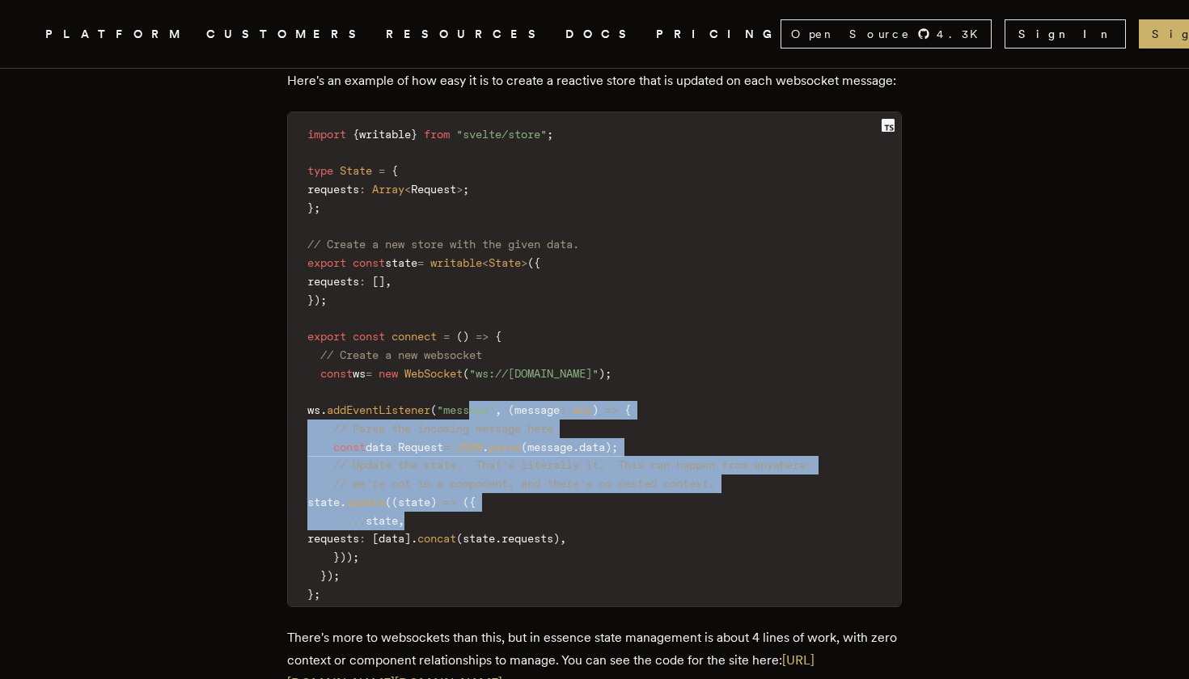
drag, startPoint x: 496, startPoint y: 349, endPoint x: 496, endPoint y: 443, distance: 93.8
click at [496, 443] on code "import { writable } from "svelte/store" ; type State = { requests : Array < Req…" at bounding box center [594, 364] width 613 height 485
drag, startPoint x: 485, startPoint y: 454, endPoint x: 486, endPoint y: 343, distance: 110.8
click at [486, 342] on code "import { writable } from "svelte/store" ; type State = { requests : Array < Req…" at bounding box center [594, 364] width 613 height 485
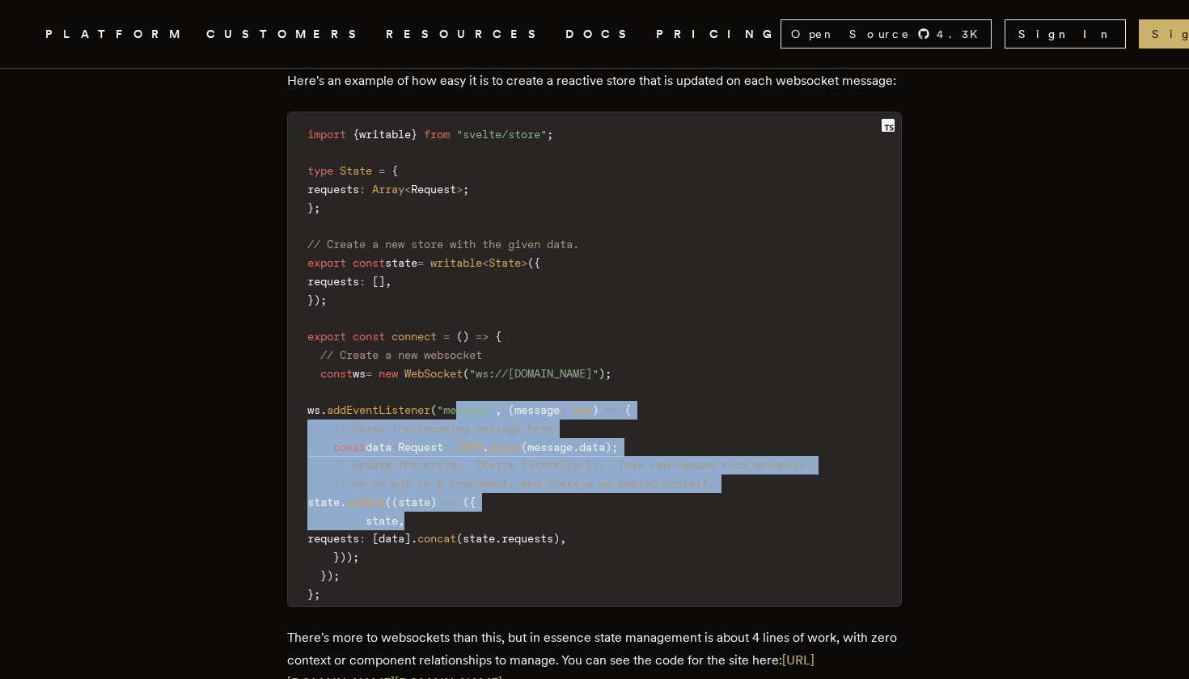
click at [486, 403] on span ""message"" at bounding box center [466, 409] width 58 height 13
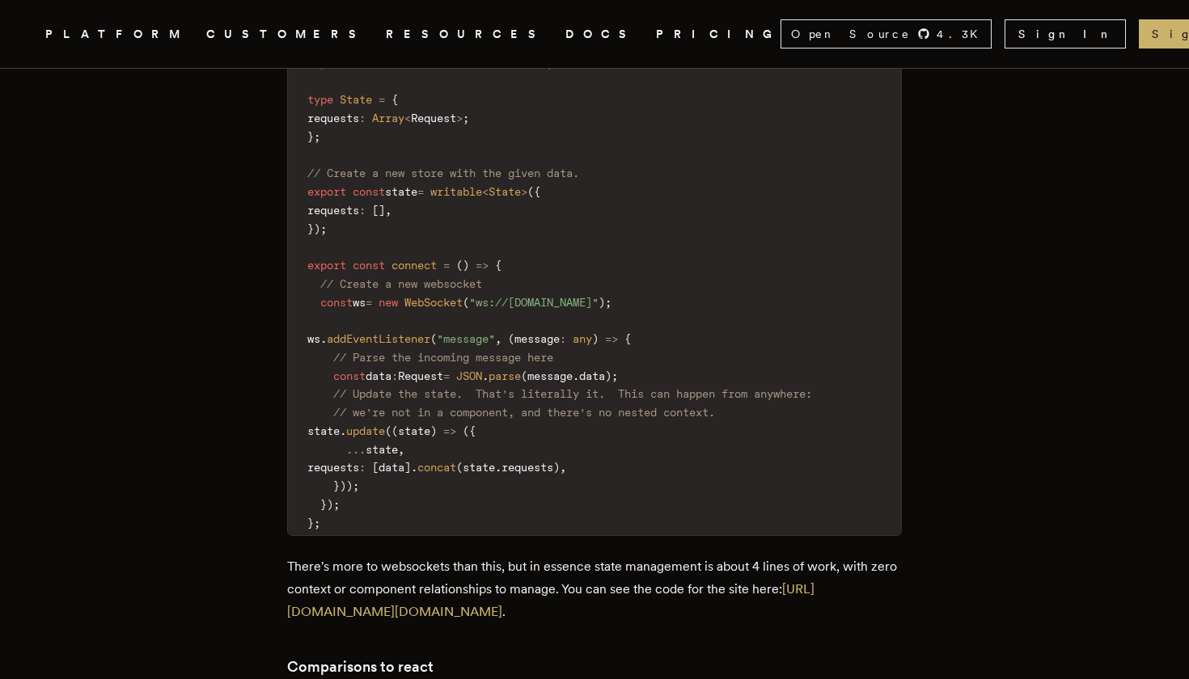
scroll to position [3725, 0]
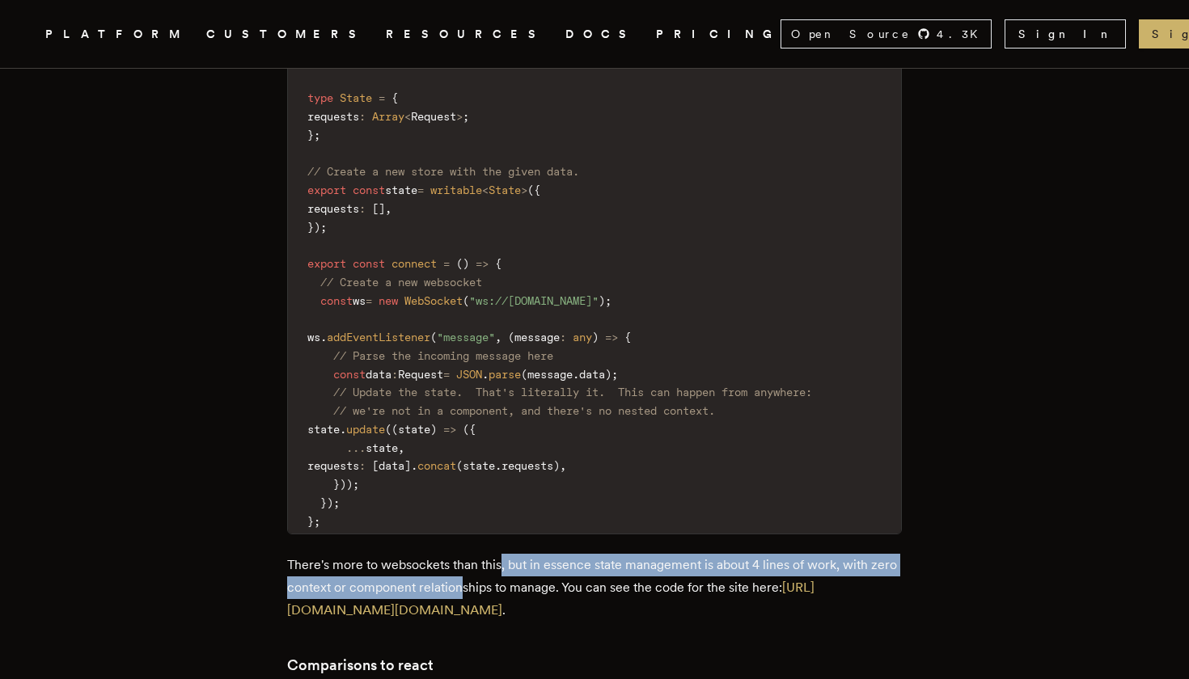
drag, startPoint x: 508, startPoint y: 501, endPoint x: 496, endPoint y: 520, distance: 22.9
click at [496, 554] on p "There's more to websockets than this, but in essence state management is about …" at bounding box center [594, 588] width 615 height 68
drag, startPoint x: 496, startPoint y: 520, endPoint x: 470, endPoint y: 498, distance: 33.9
click at [470, 554] on p "There's more to websockets than this, but in essence state management is about …" at bounding box center [594, 588] width 615 height 68
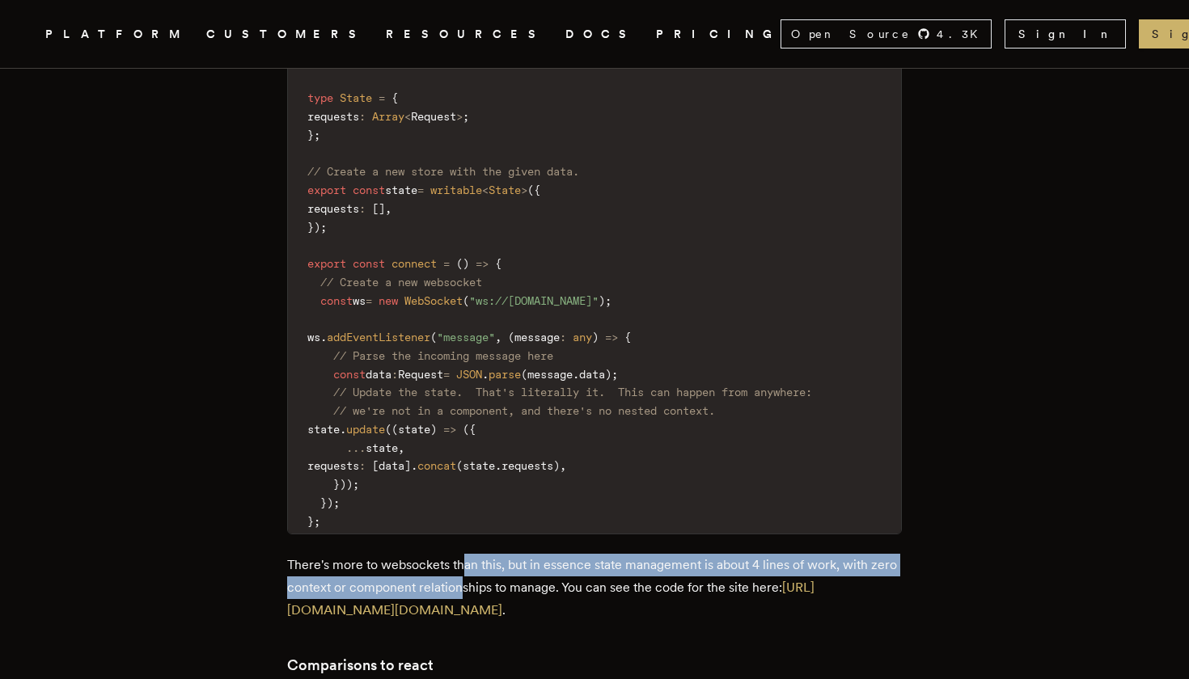
click at [470, 554] on p "There's more to websockets than this, but in essence state management is about …" at bounding box center [594, 588] width 615 height 68
drag, startPoint x: 470, startPoint y: 498, endPoint x: 473, endPoint y: 520, distance: 22.1
click at [473, 554] on p "There's more to websockets than this, but in essence state management is about …" at bounding box center [594, 588] width 615 height 68
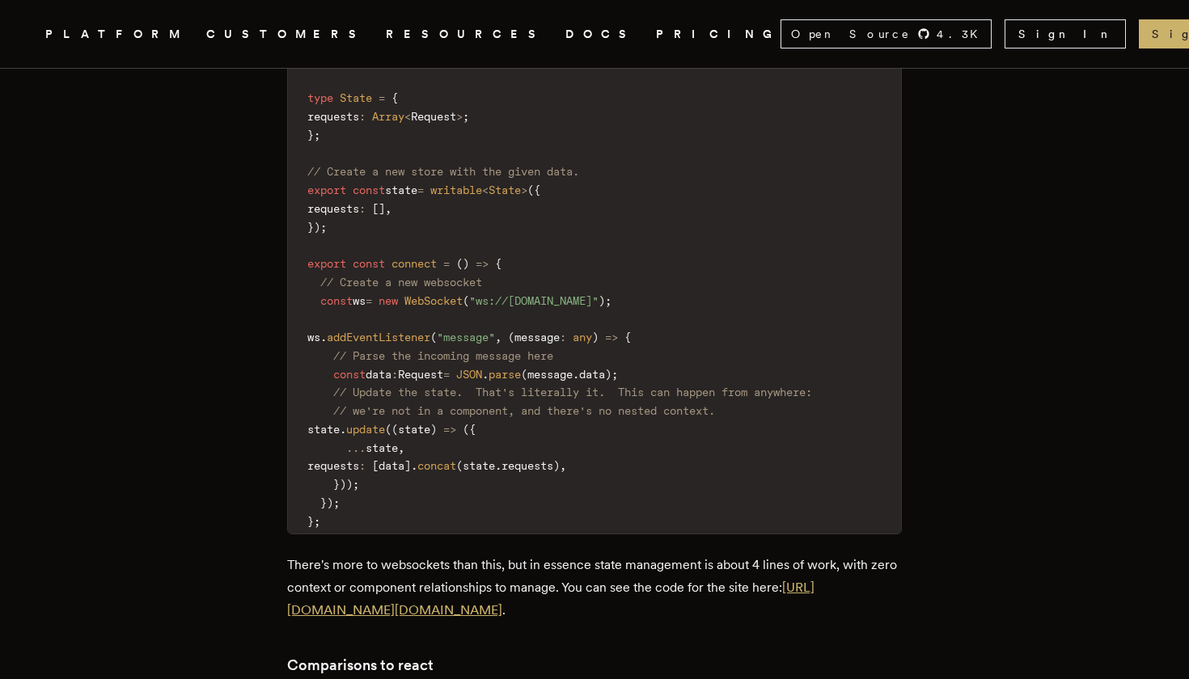
click at [465, 580] on link "[URL][DOMAIN_NAME][DOMAIN_NAME]" at bounding box center [550, 599] width 527 height 38
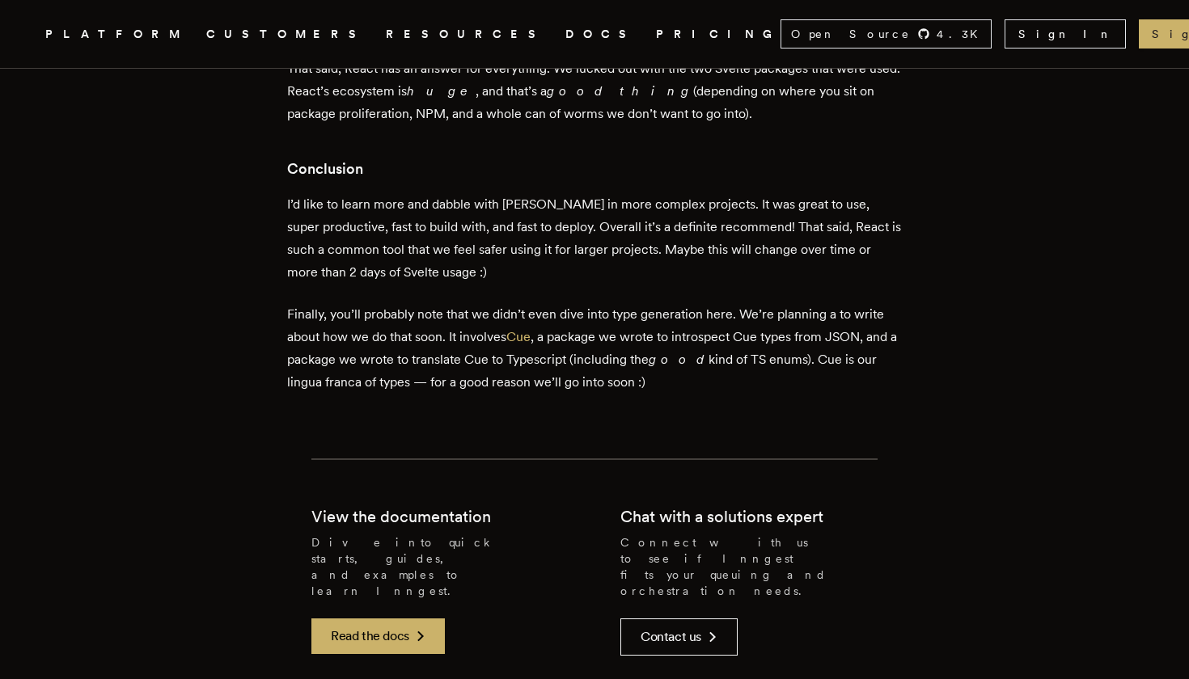
scroll to position [4554, 0]
